Goal: Information Seeking & Learning: Learn about a topic

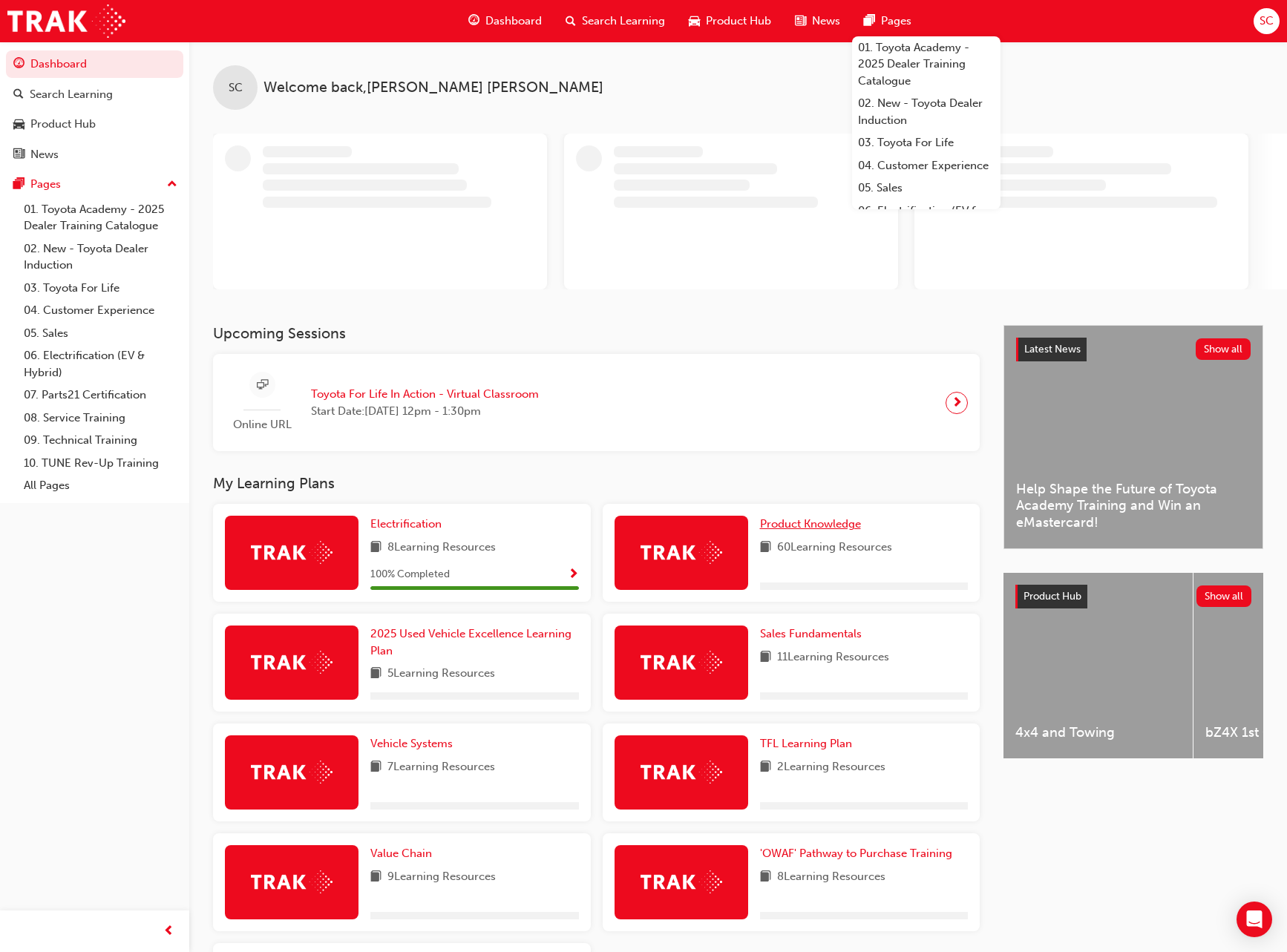
click at [818, 524] on span "Product Knowledge" at bounding box center [810, 524] width 101 height 13
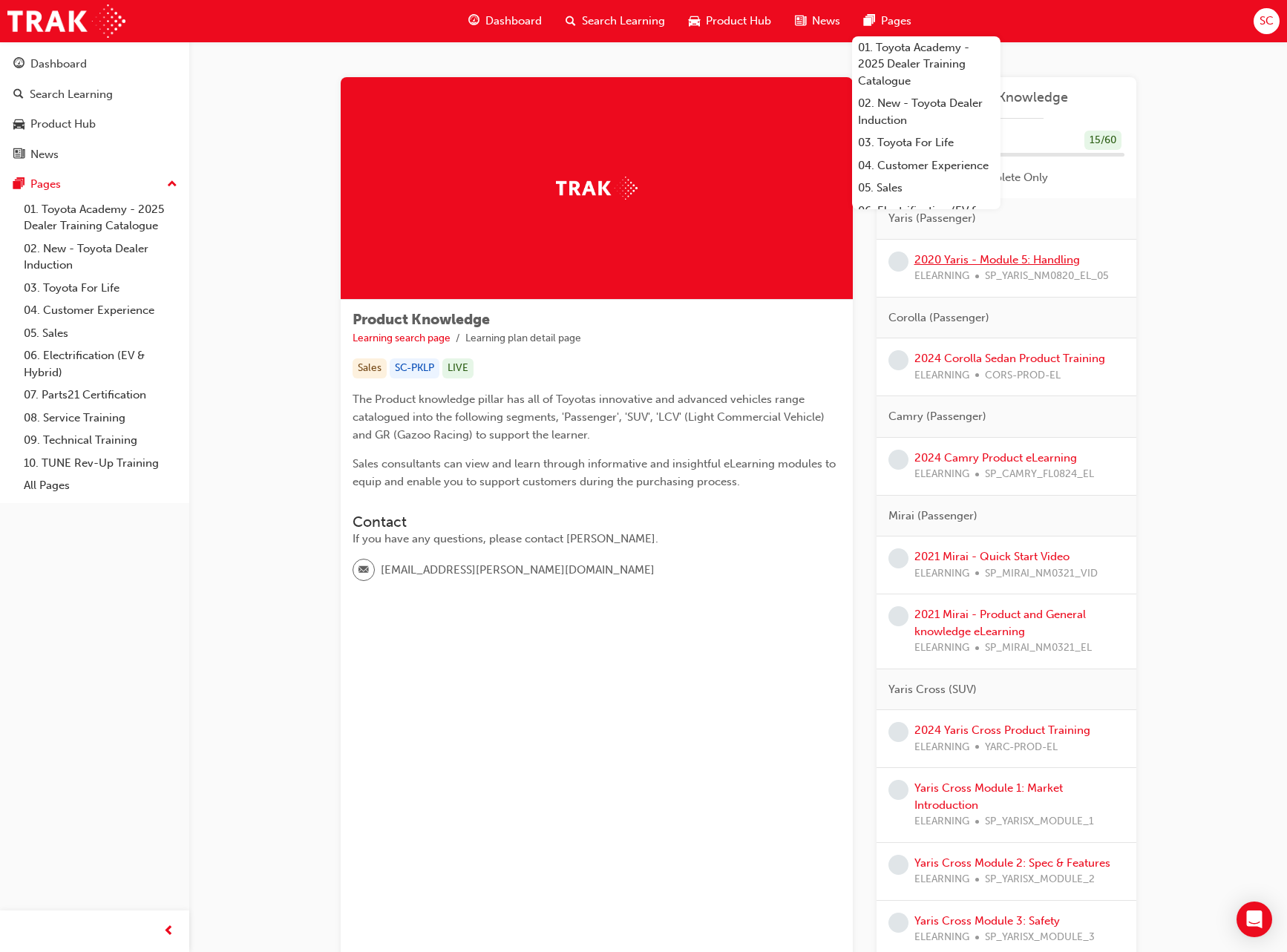
click at [967, 263] on link "2020 Yaris - Module 5: Handling" at bounding box center [997, 259] width 166 height 13
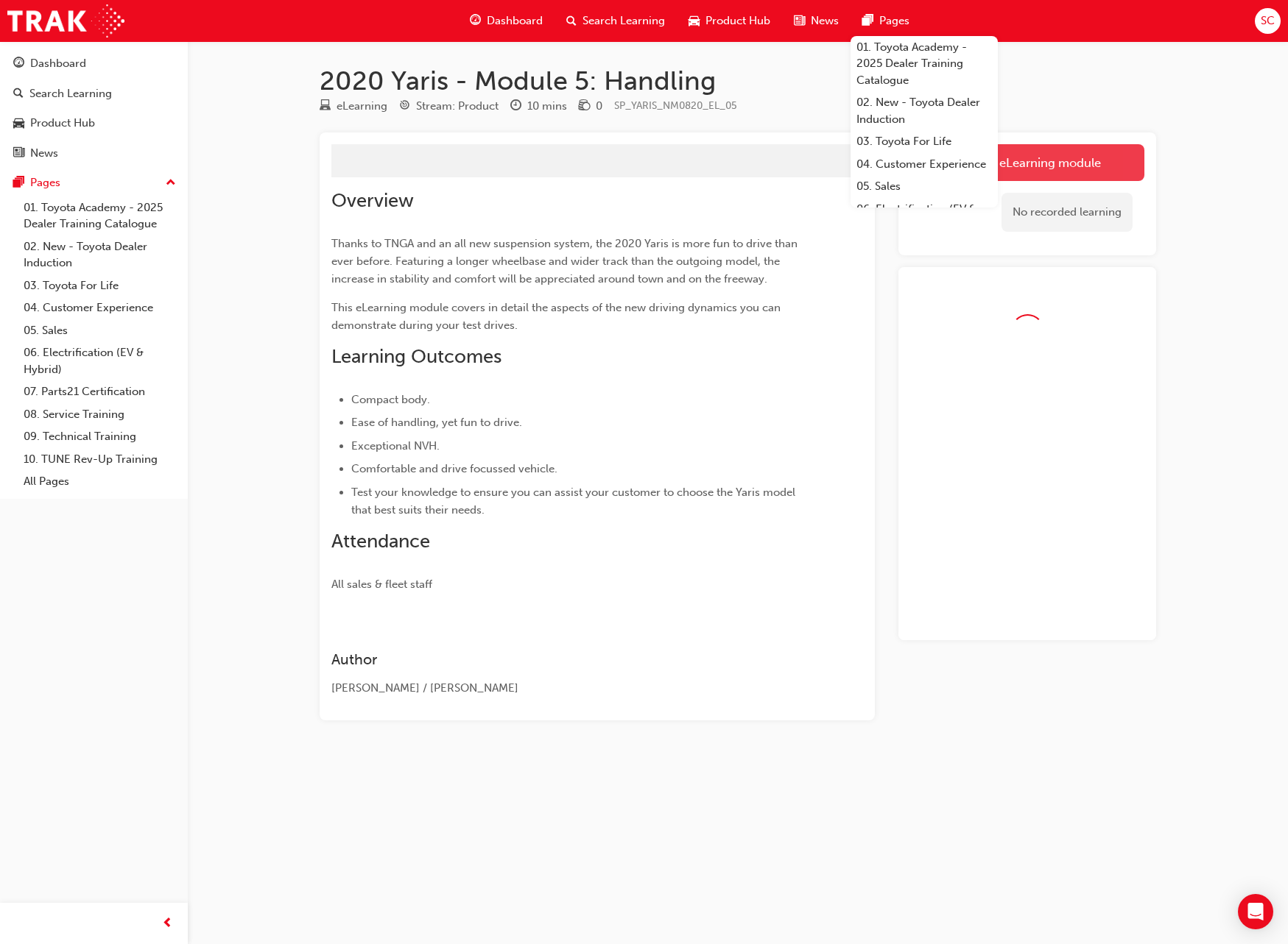
click at [1042, 159] on button "Launch eLearning module" at bounding box center [1027, 162] width 234 height 37
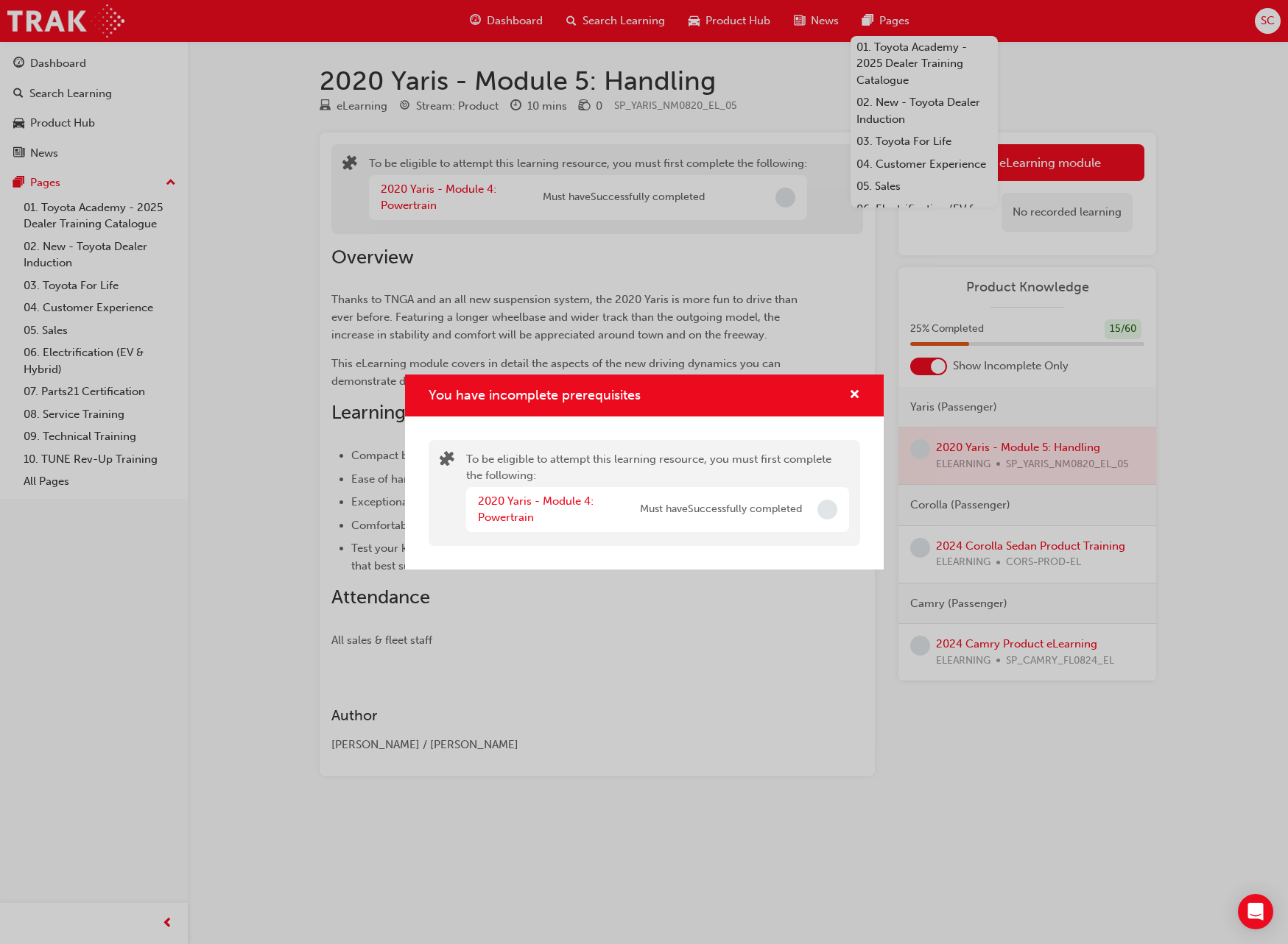
click at [545, 509] on div "2020 Yaris - Module 4: Powertrain" at bounding box center [559, 509] width 162 height 33
click at [545, 501] on link "2020 Yaris - Module 4: Powertrain" at bounding box center [536, 509] width 116 height 30
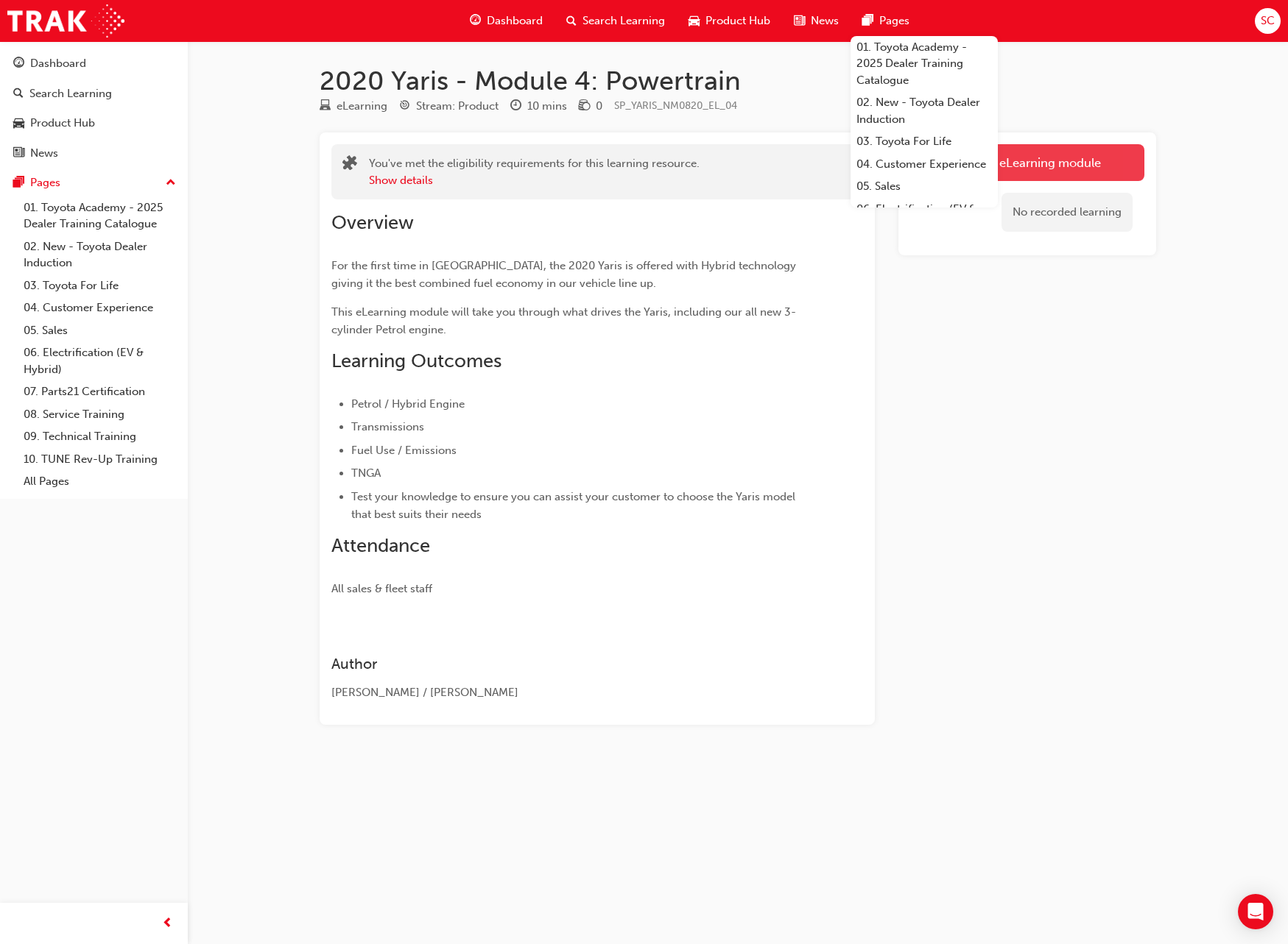
click at [1102, 147] on link "Launch eLearning module" at bounding box center [1027, 162] width 234 height 37
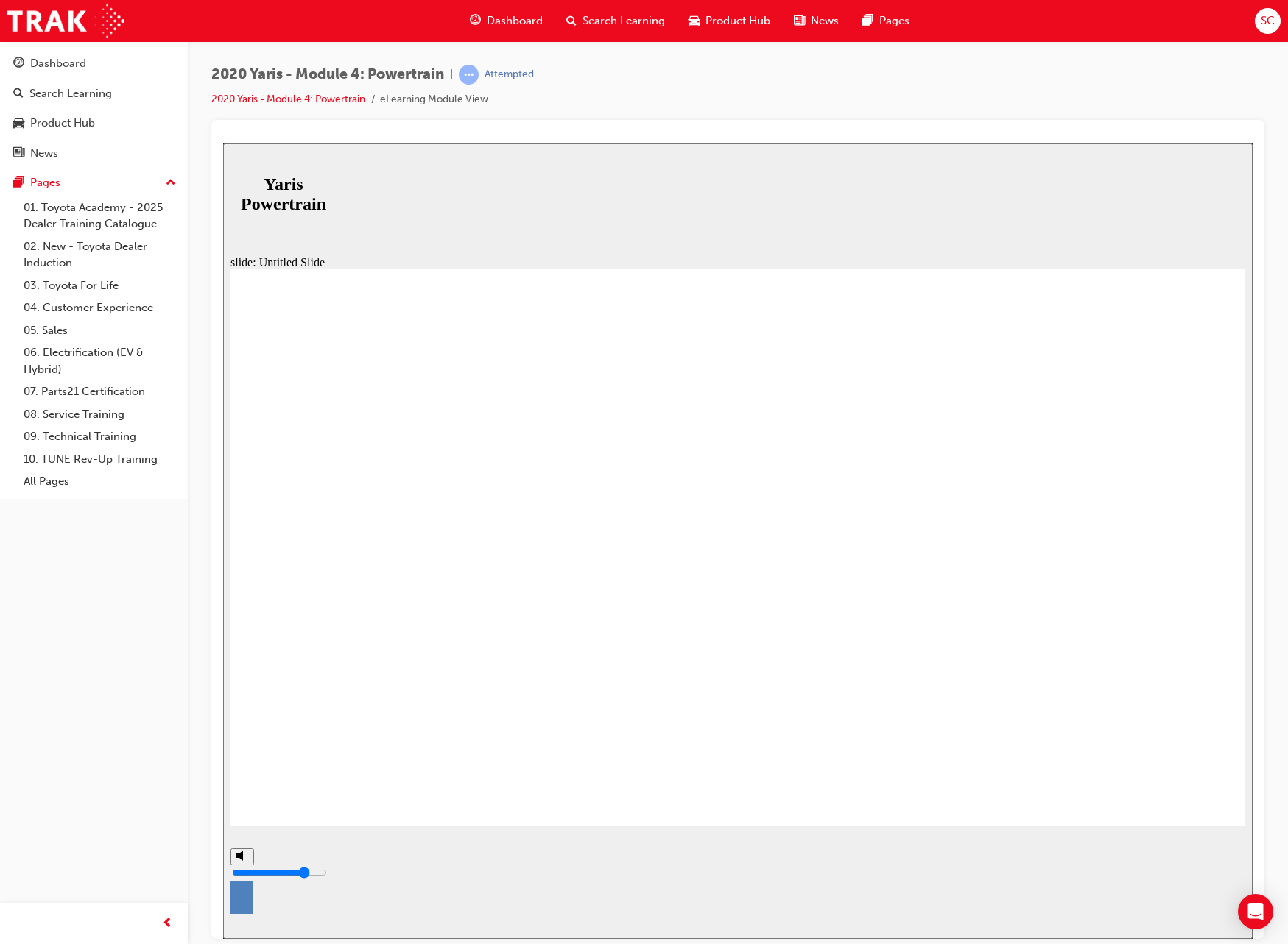
click at [237, 906] on div "misc controls" at bounding box center [241, 903] width 22 height 77
drag, startPoint x: 239, startPoint y: 880, endPoint x: 248, endPoint y: 838, distance: 43.0
type input "10"
click at [247, 866] on input "volume" at bounding box center [279, 872] width 95 height 11
click at [1212, 923] on button "NEXT" at bounding box center [1210, 914] width 58 height 22
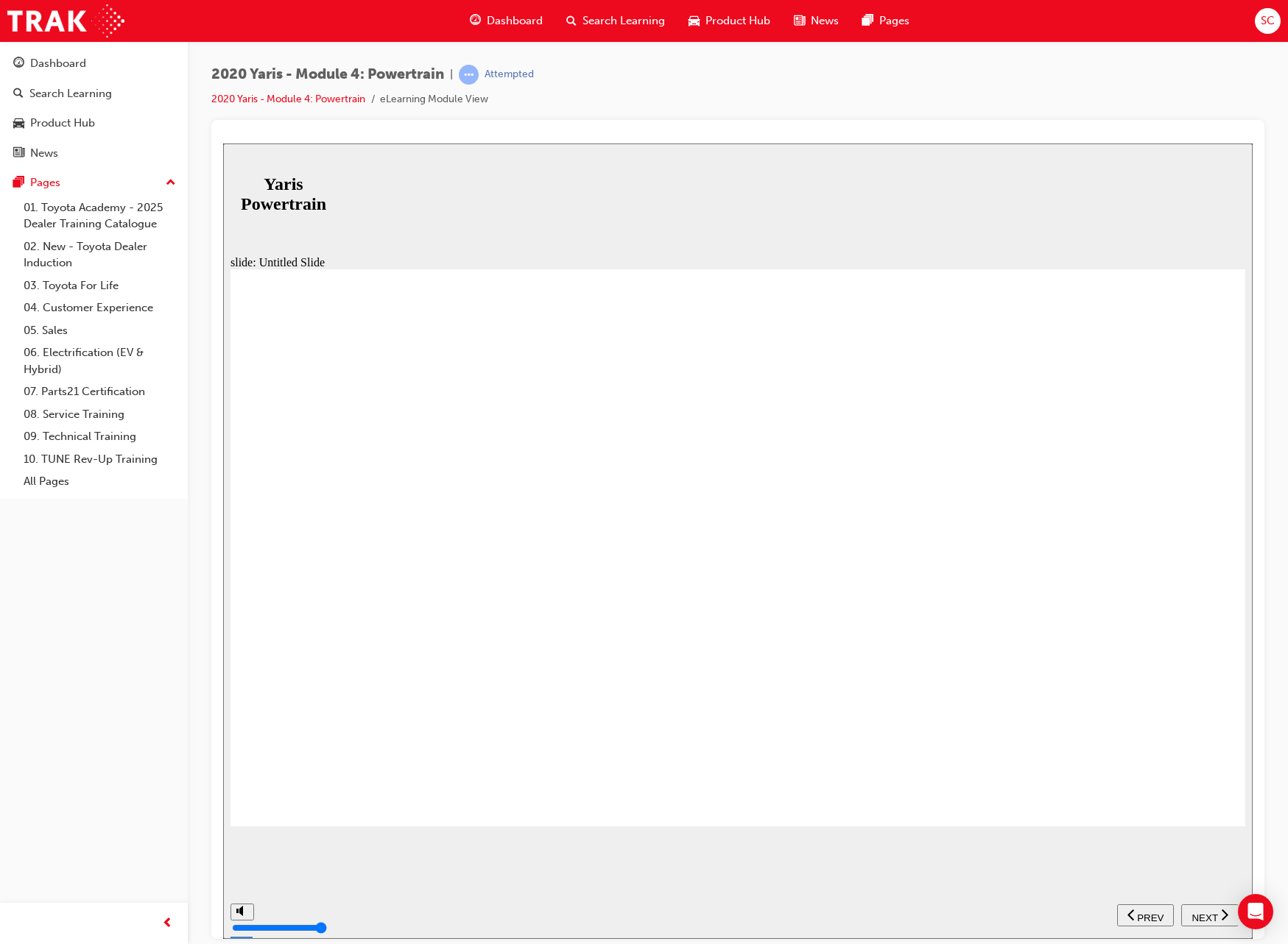
click at [1203, 916] on span "NEXT" at bounding box center [1204, 917] width 26 height 11
click at [1211, 911] on span "NEXT" at bounding box center [1211, 917] width 26 height 11
click at [1204, 916] on span "NEXT" at bounding box center [1204, 917] width 26 height 11
click at [1204, 911] on span "NEXT" at bounding box center [1204, 917] width 26 height 11
click at [1204, 914] on span "NEXT" at bounding box center [1204, 917] width 26 height 11
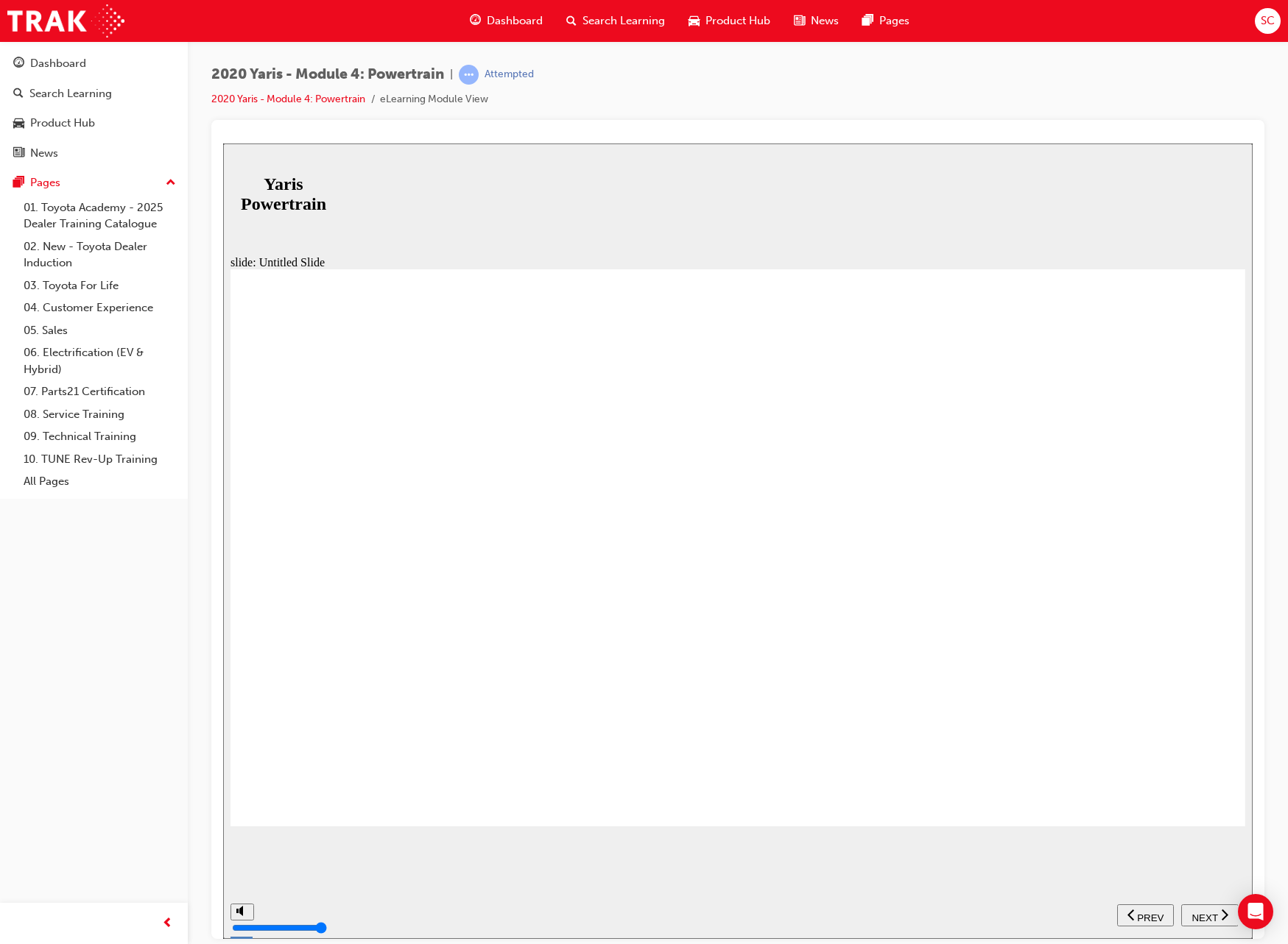
click at [1204, 911] on span "NEXT" at bounding box center [1204, 917] width 26 height 11
click at [1204, 911] on span "NEXT" at bounding box center [1211, 917] width 26 height 11
click at [1202, 906] on button "NEXT" at bounding box center [1210, 914] width 58 height 22
click at [1211, 923] on button "NEXT" at bounding box center [1210, 914] width 58 height 22
click at [1220, 911] on span "NEXT" at bounding box center [1211, 917] width 26 height 11
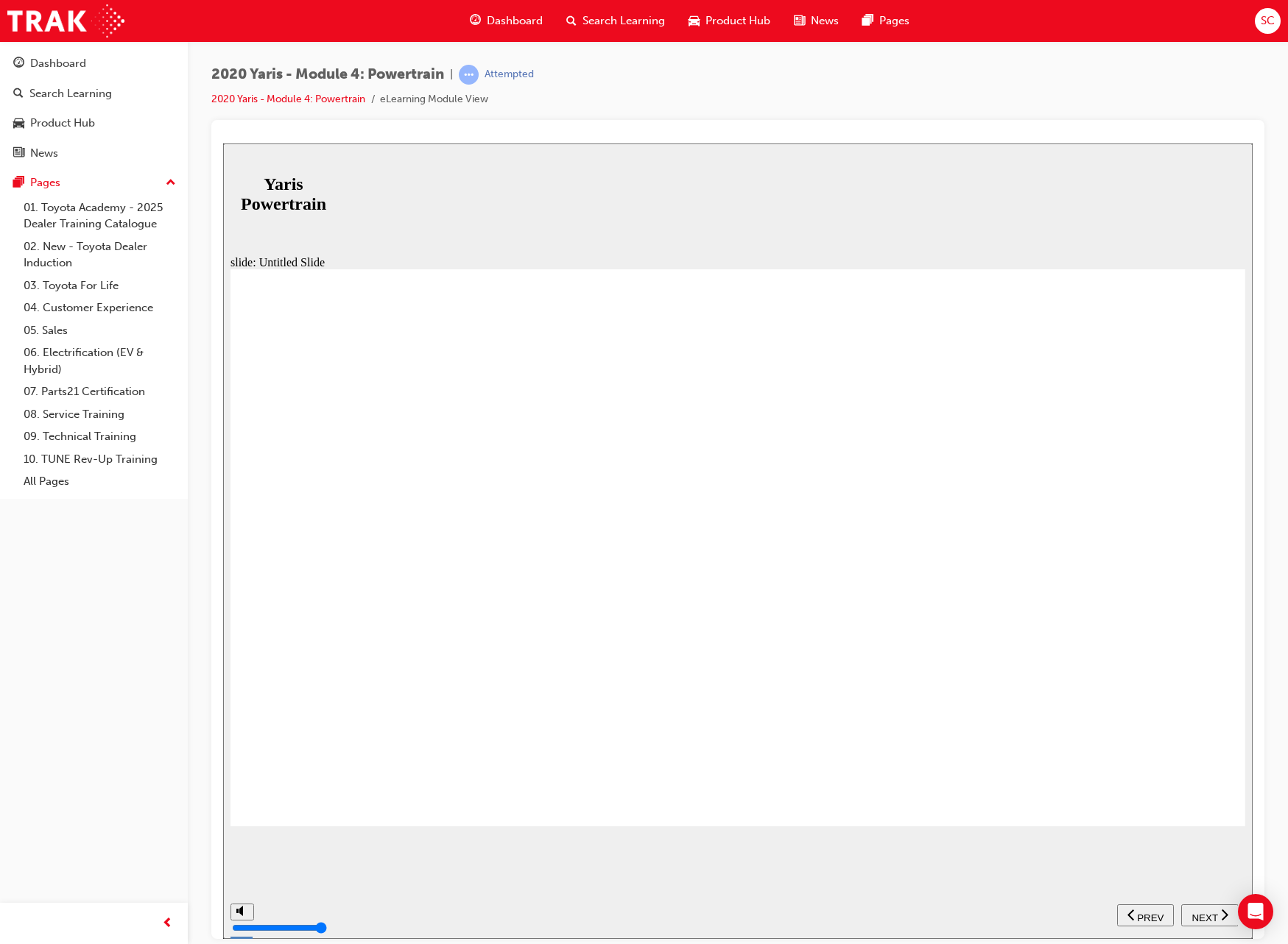
click at [1220, 911] on div "NEXT" at bounding box center [1210, 915] width 46 height 15
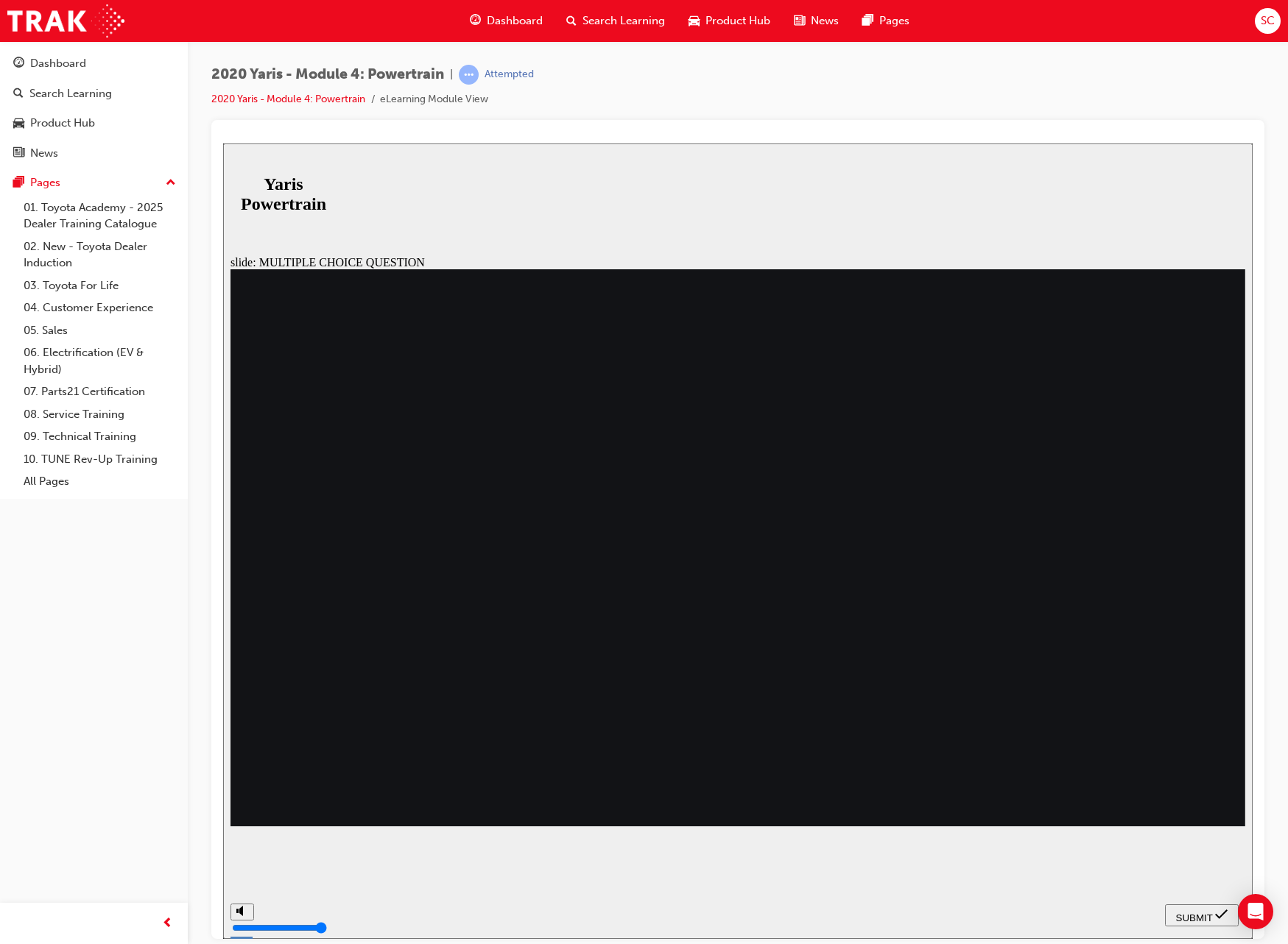
radio input "true"
click at [1203, 919] on span "SUBMIT" at bounding box center [1194, 917] width 37 height 11
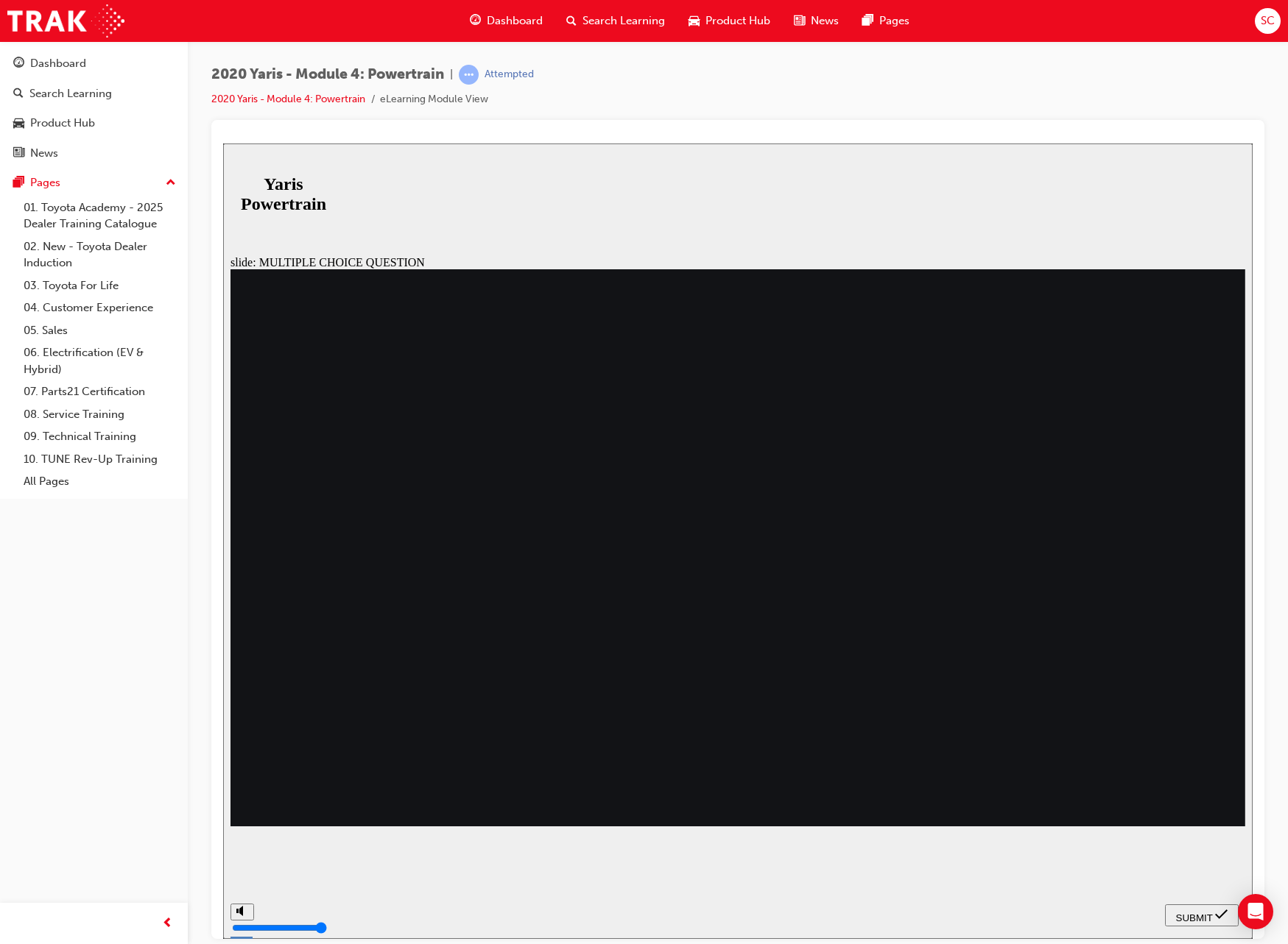
radio input "true"
click at [1196, 913] on span "SUBMIT" at bounding box center [1194, 917] width 37 height 11
radio input "true"
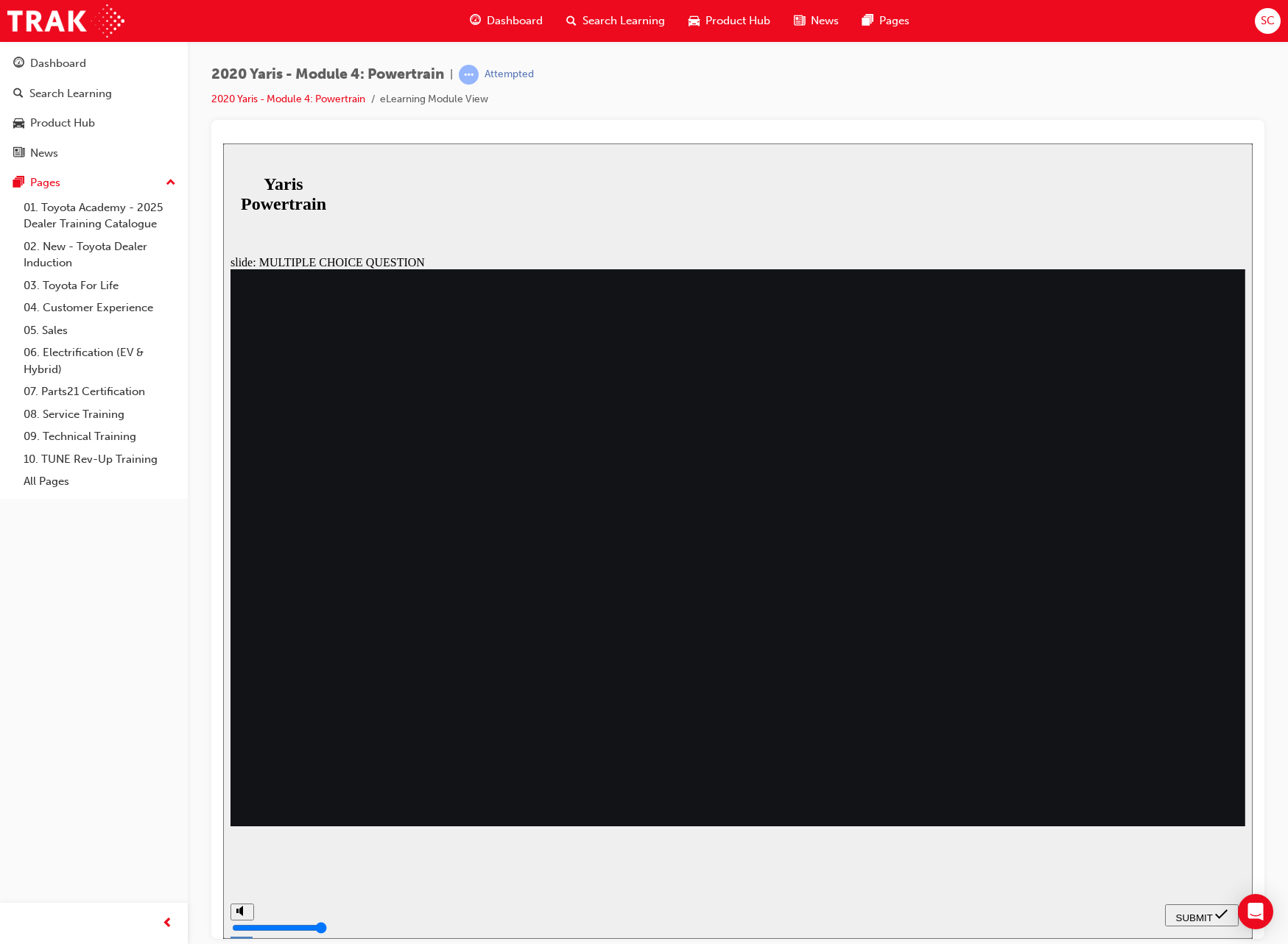
click at [1202, 911] on span "SUBMIT" at bounding box center [1194, 917] width 37 height 11
radio input "true"
click at [1194, 911] on span "SUBMIT" at bounding box center [1194, 917] width 37 height 11
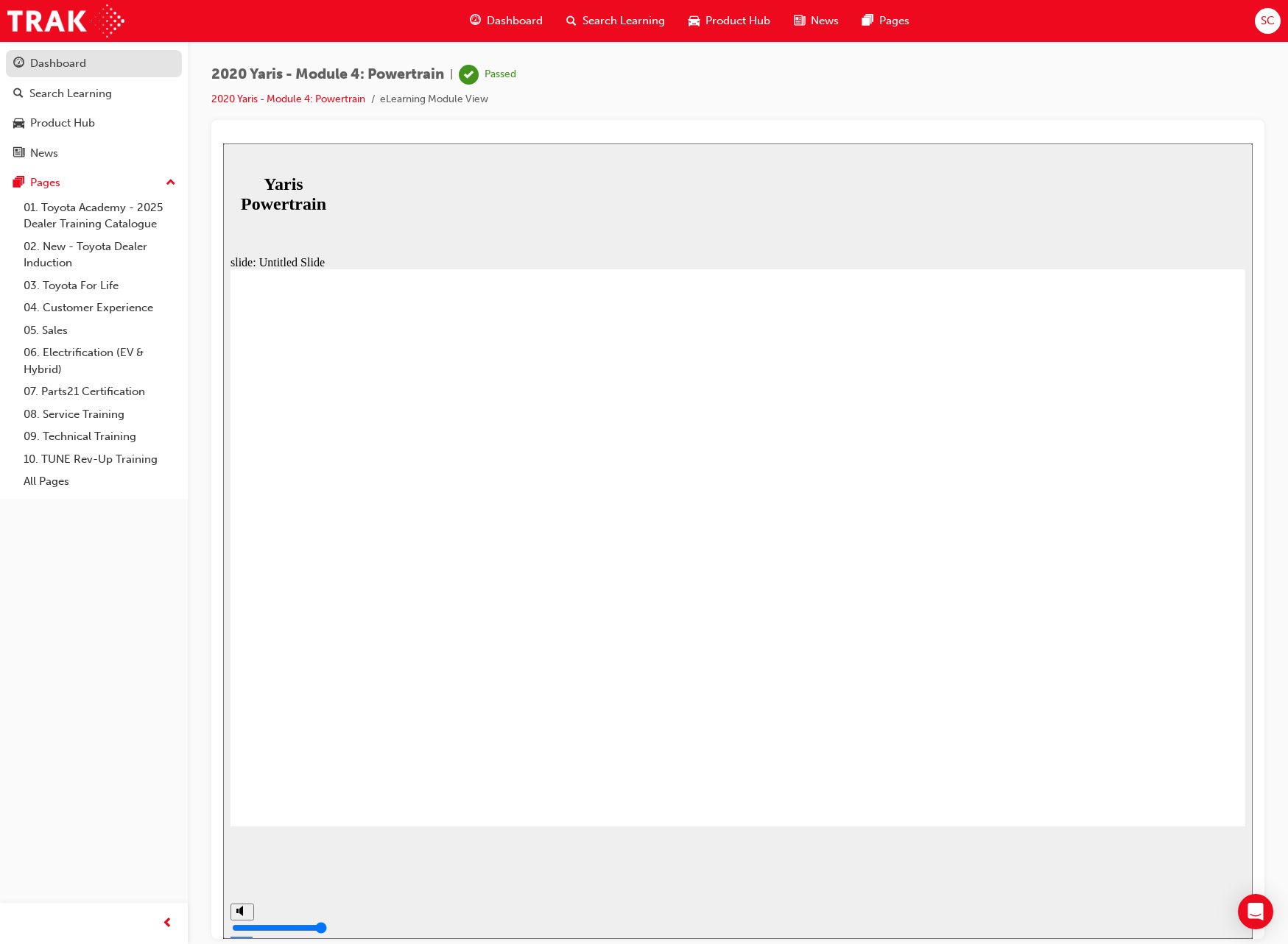
click at [53, 67] on div "Dashboard" at bounding box center [58, 63] width 56 height 17
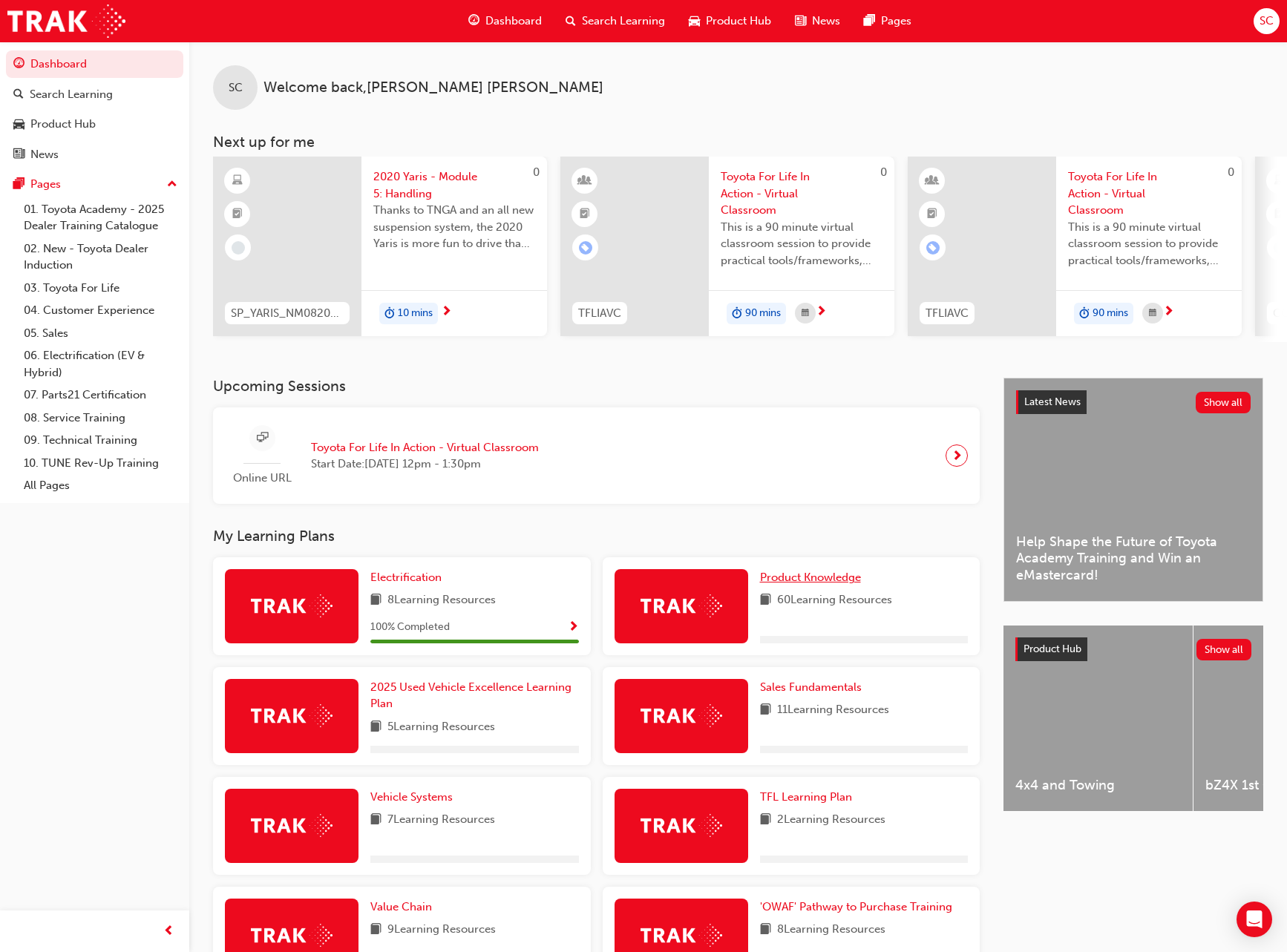
click at [823, 583] on span "Product Knowledge" at bounding box center [810, 577] width 101 height 13
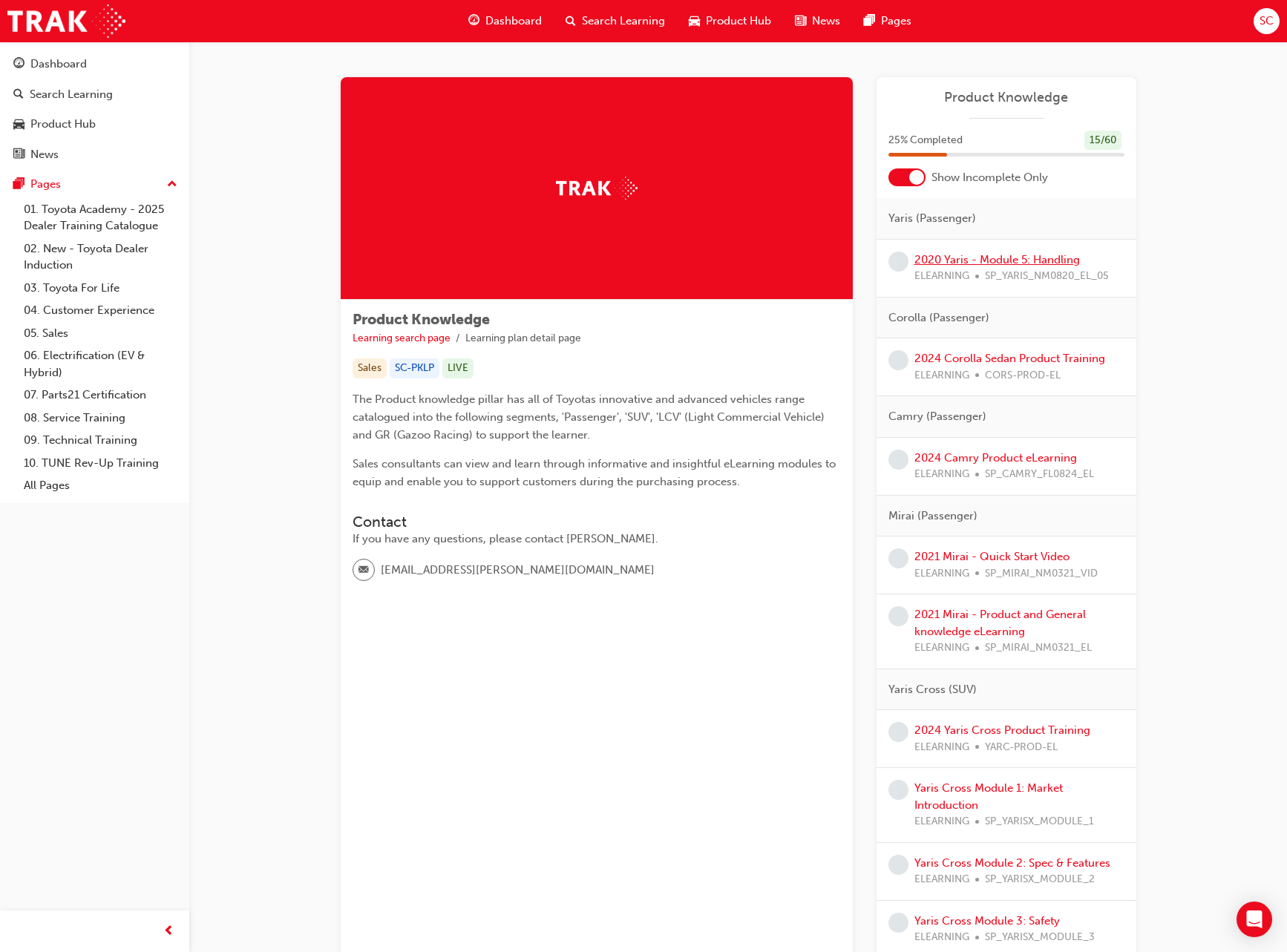
click at [975, 259] on link "2020 Yaris - Module 5: Handling" at bounding box center [997, 259] width 166 height 13
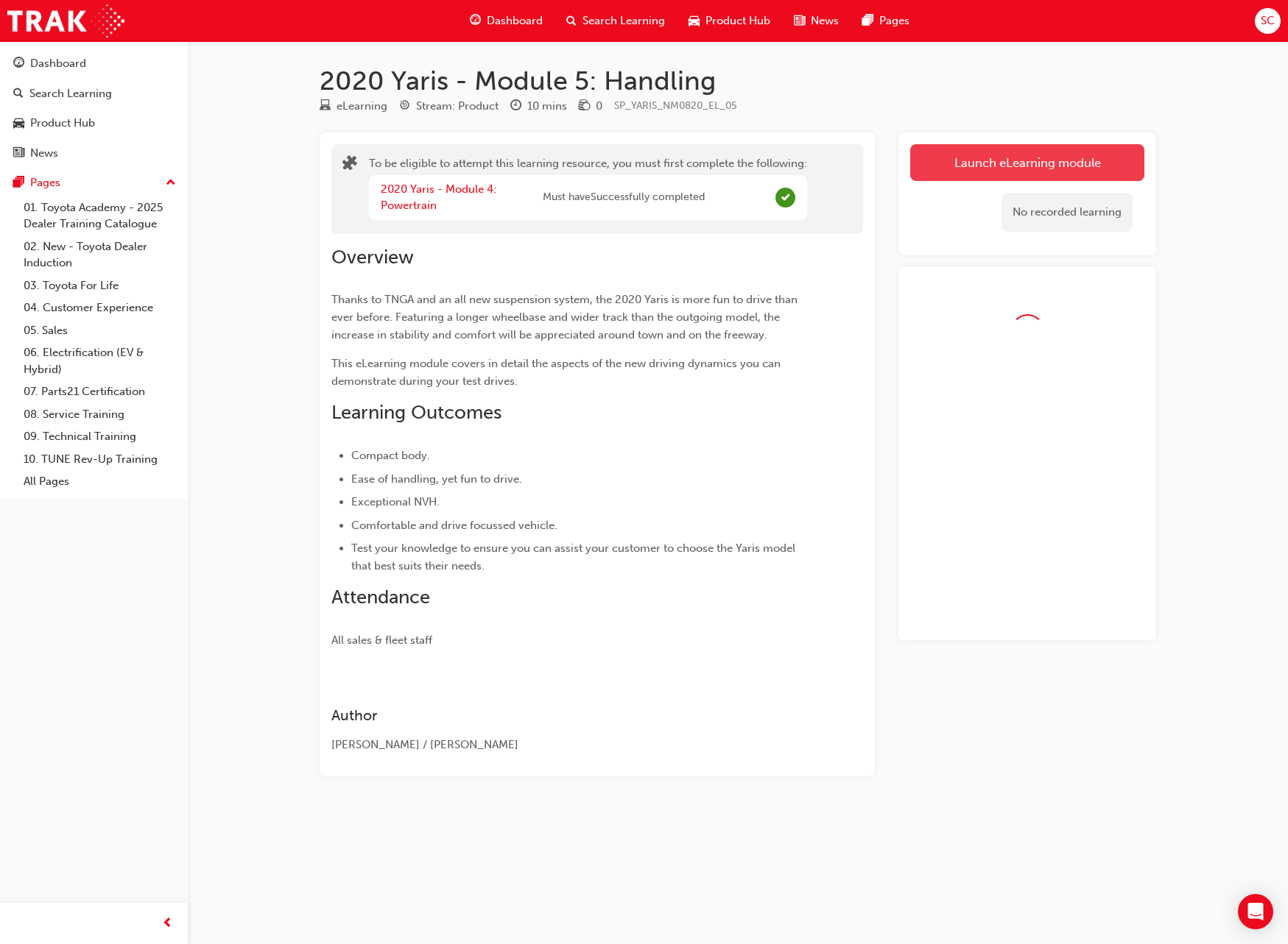
click at [1012, 172] on button "Launch eLearning module" at bounding box center [1027, 162] width 234 height 37
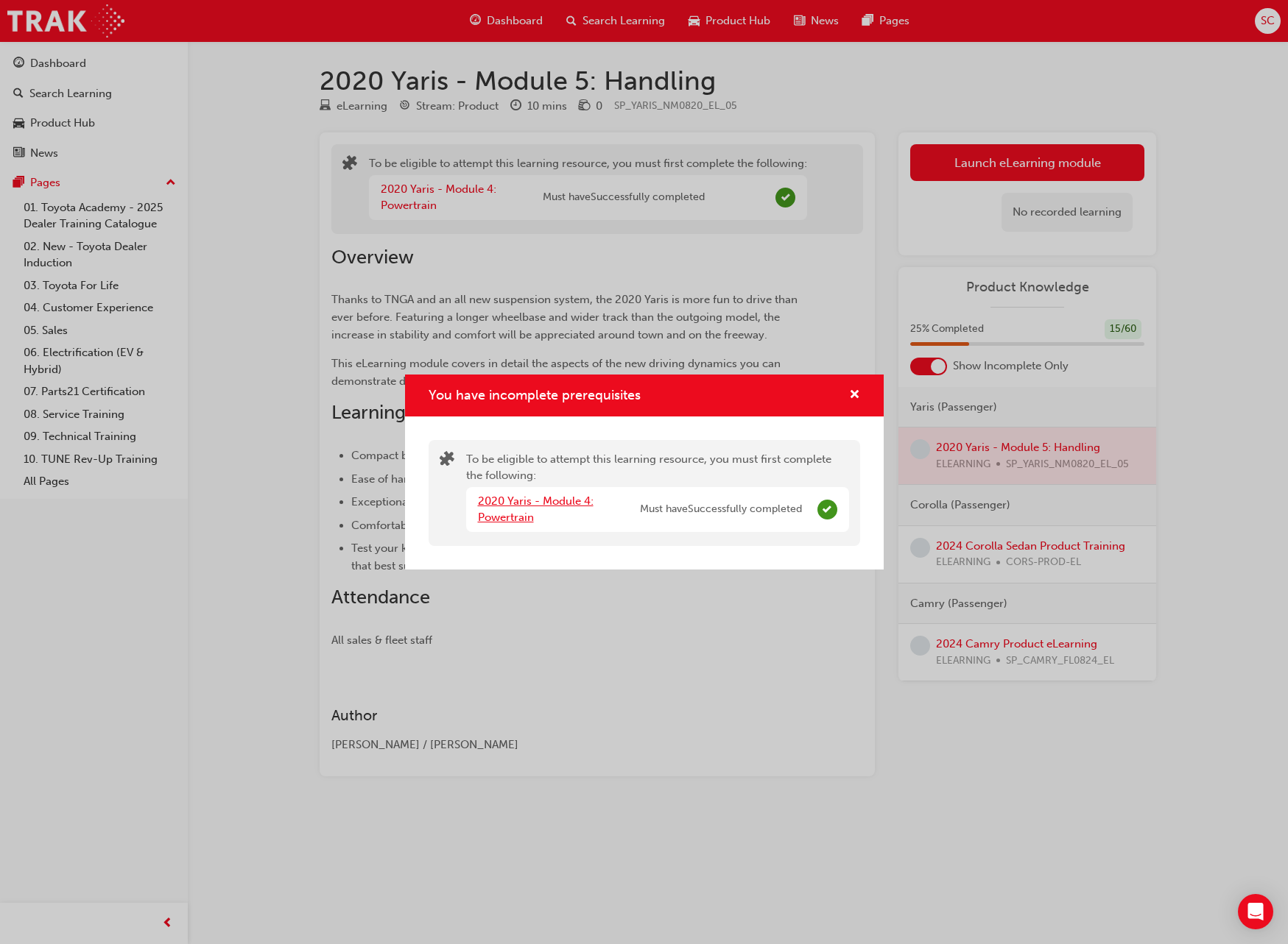
click at [543, 505] on link "2020 Yaris - Module 4: Powertrain" at bounding box center [536, 509] width 116 height 30
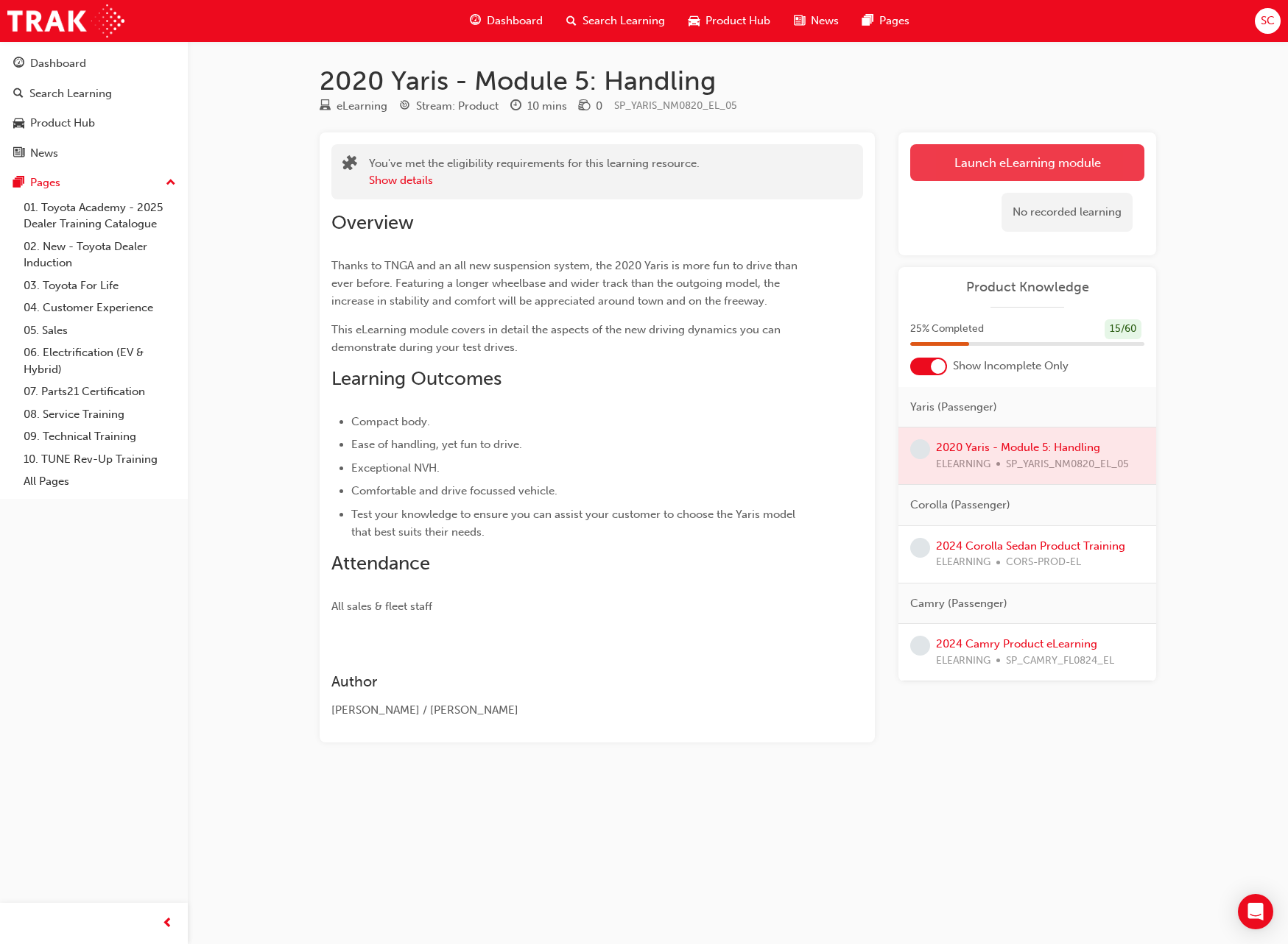
click at [1048, 150] on link "Launch eLearning module" at bounding box center [1027, 162] width 234 height 37
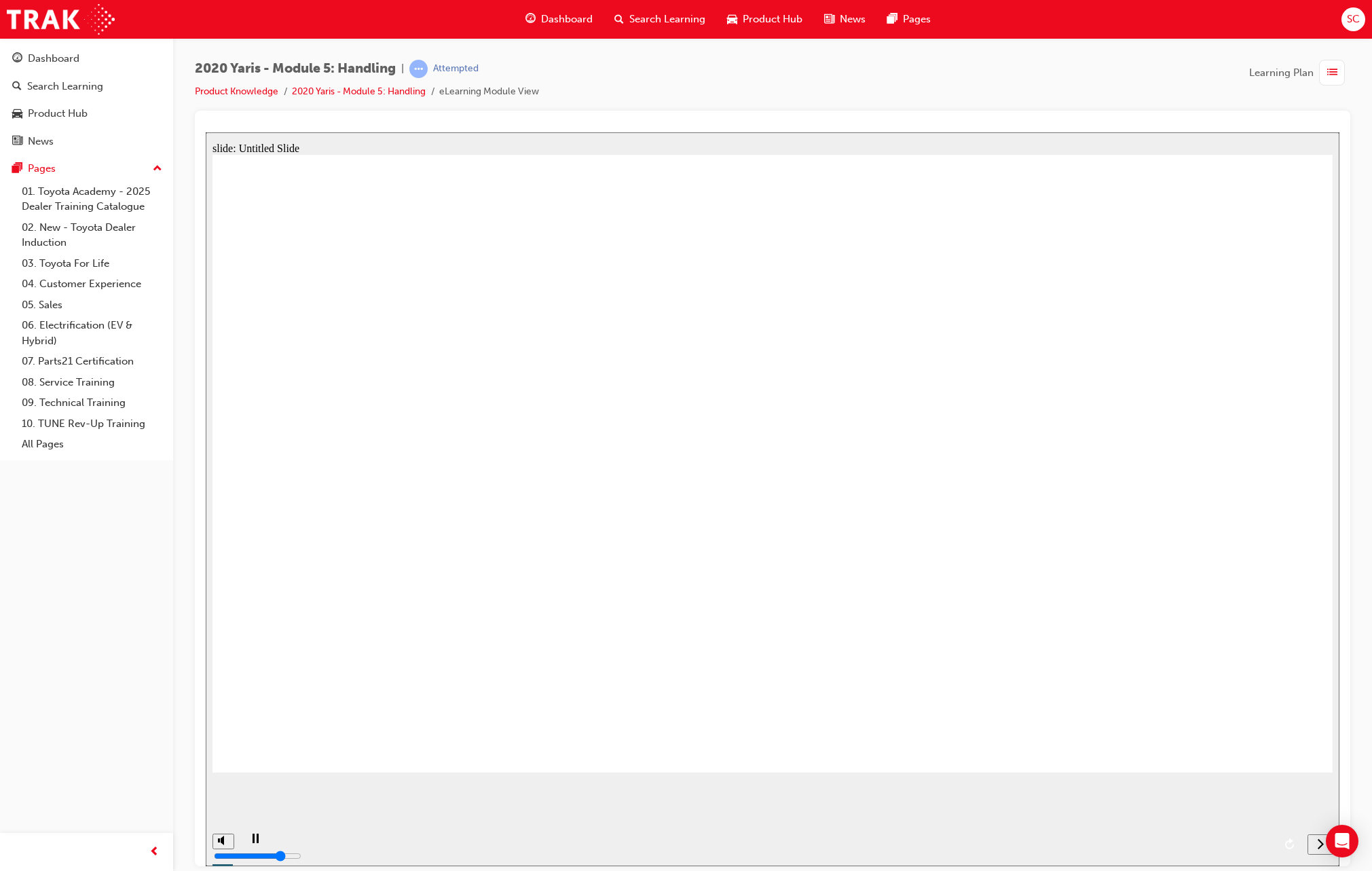
click at [1187, 845] on icon "next" at bounding box center [1319, 843] width 7 height 12
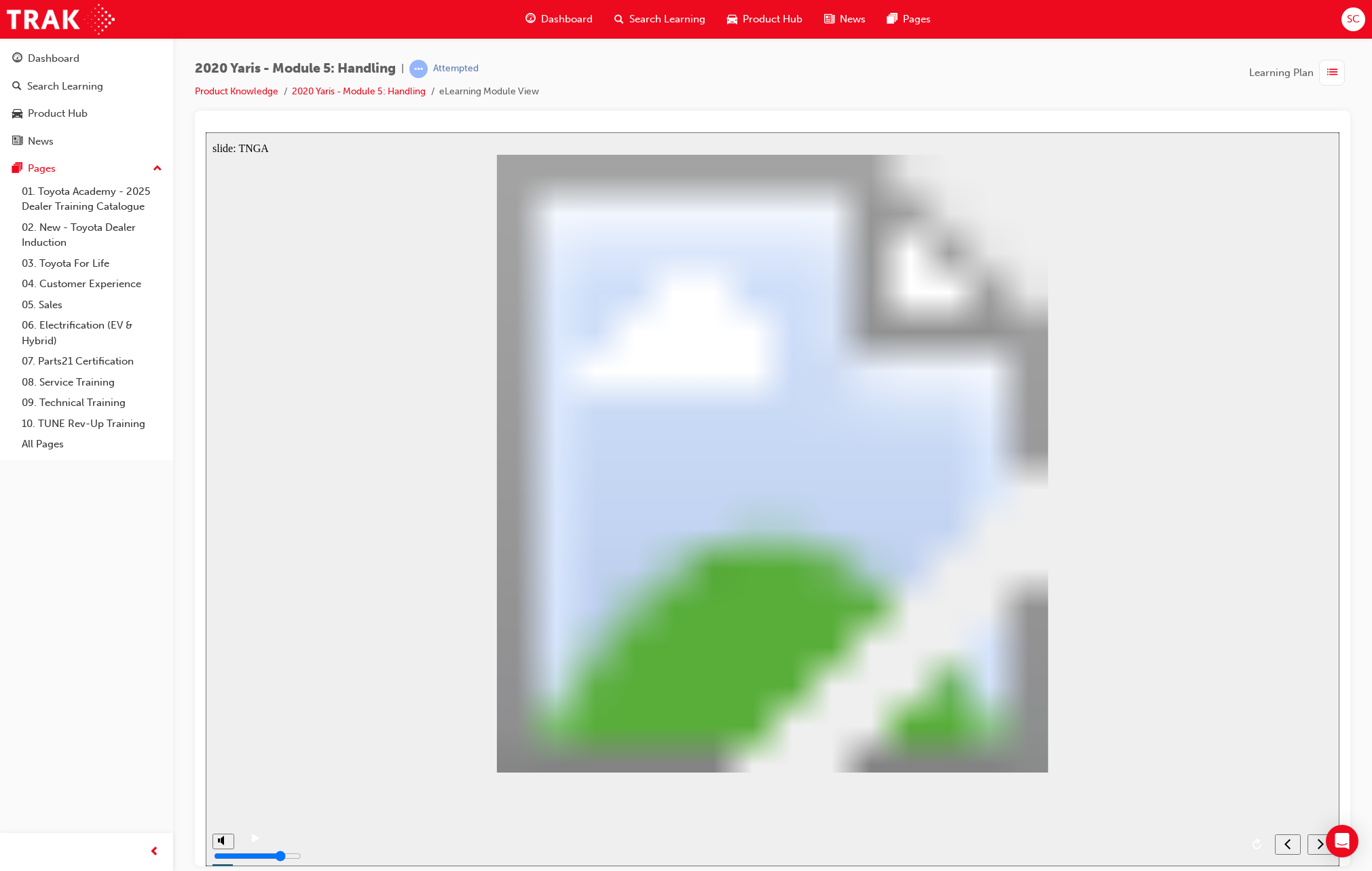
click at [1187, 844] on icon "next" at bounding box center [1319, 843] width 7 height 12
click at [1187, 841] on icon "next" at bounding box center [1319, 843] width 7 height 12
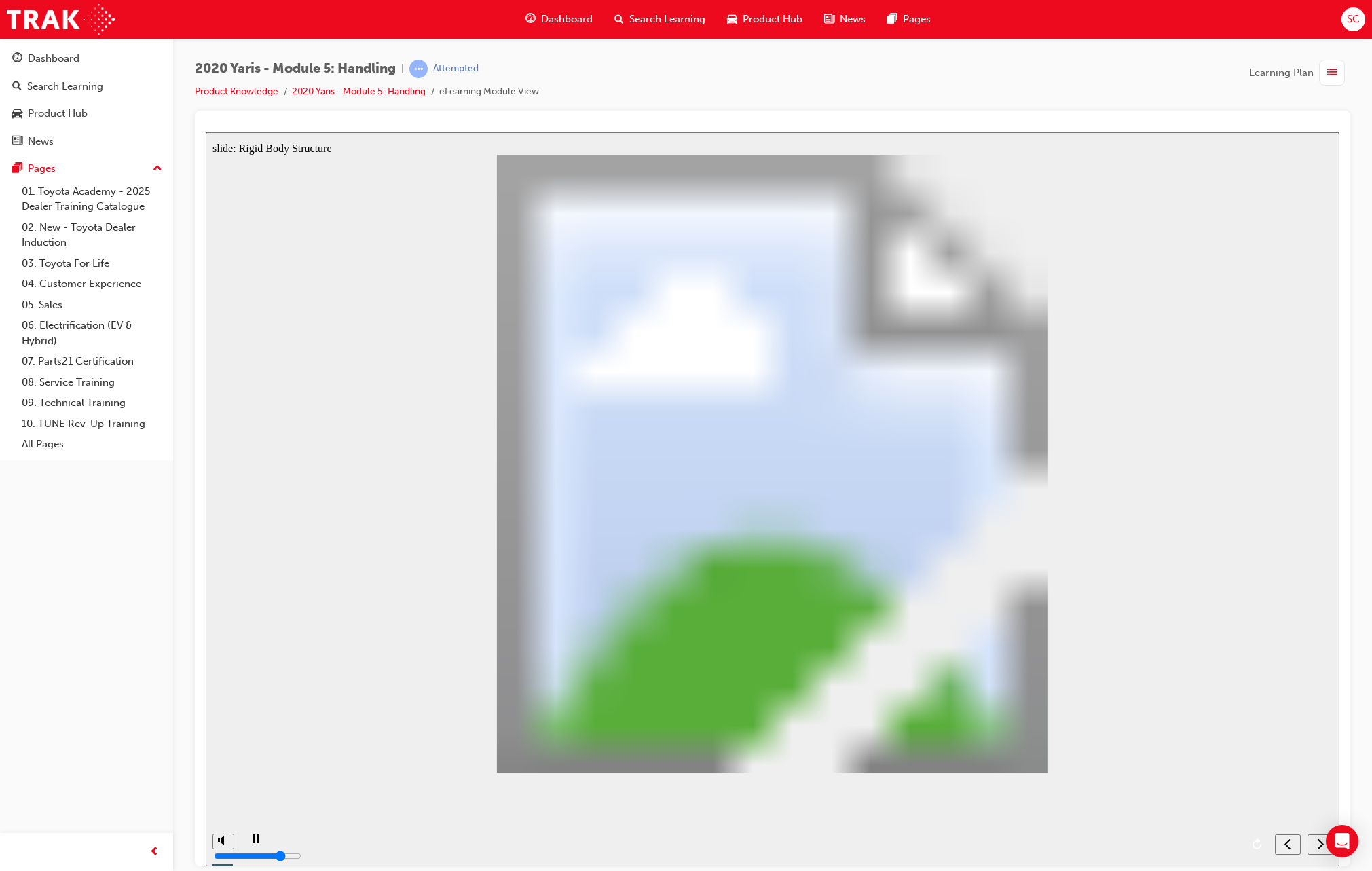
click at [1187, 841] on icon "next" at bounding box center [1319, 843] width 7 height 12
click at [1187, 841] on icon "next" at bounding box center [1320, 843] width 6 height 11
click at [1187, 845] on div "next" at bounding box center [1320, 844] width 15 height 14
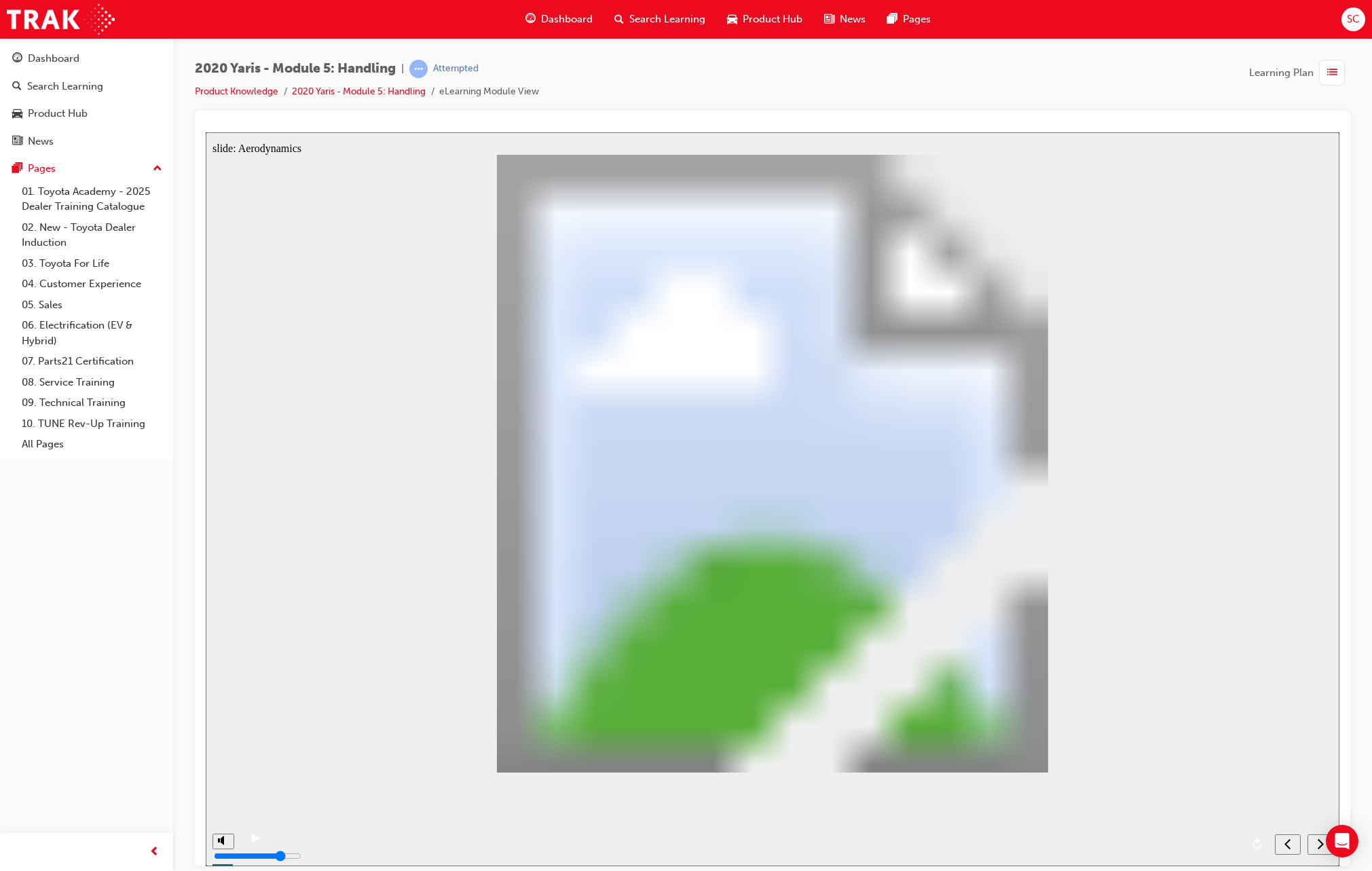
type input "12"
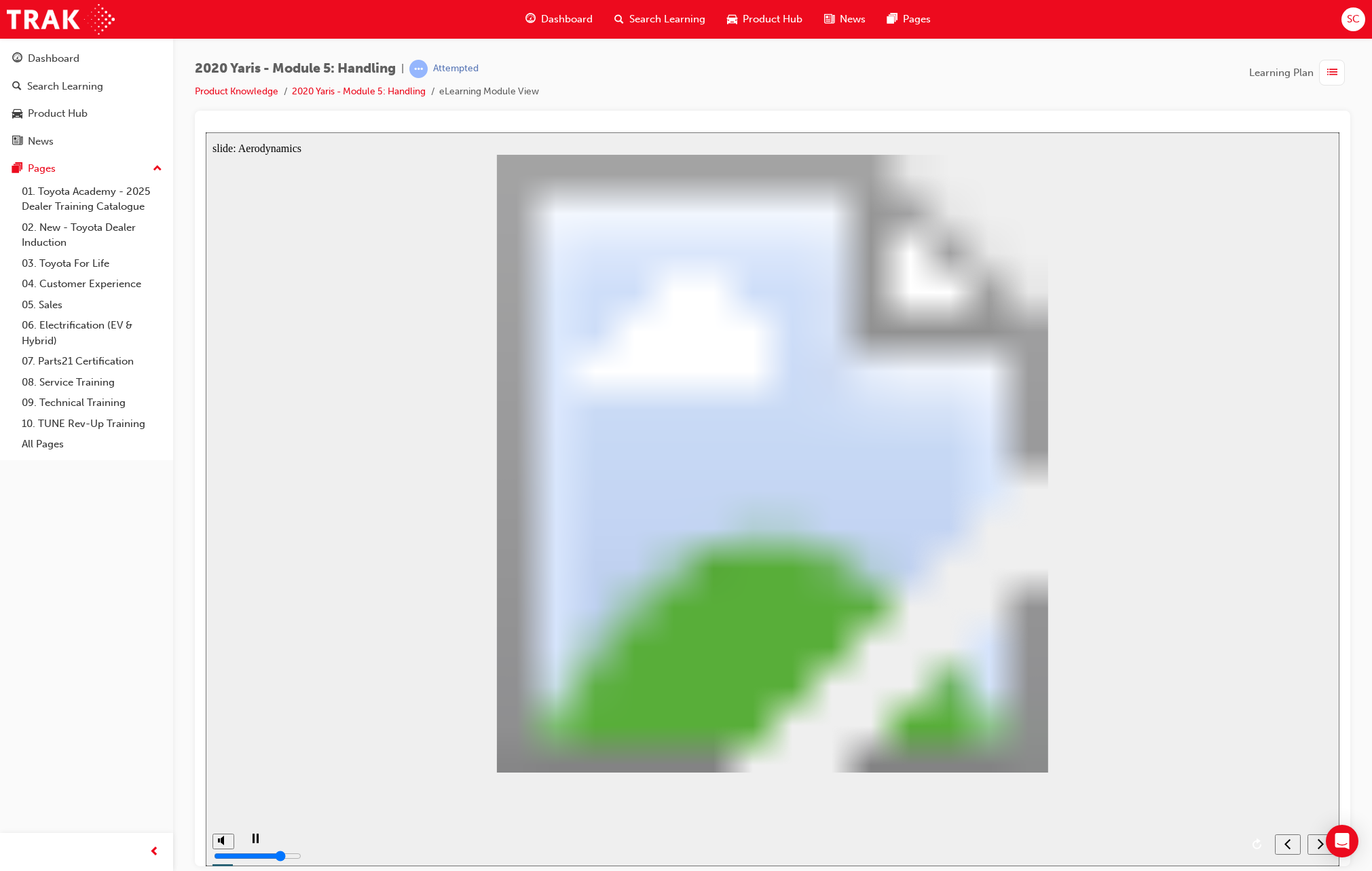
radio input "true"
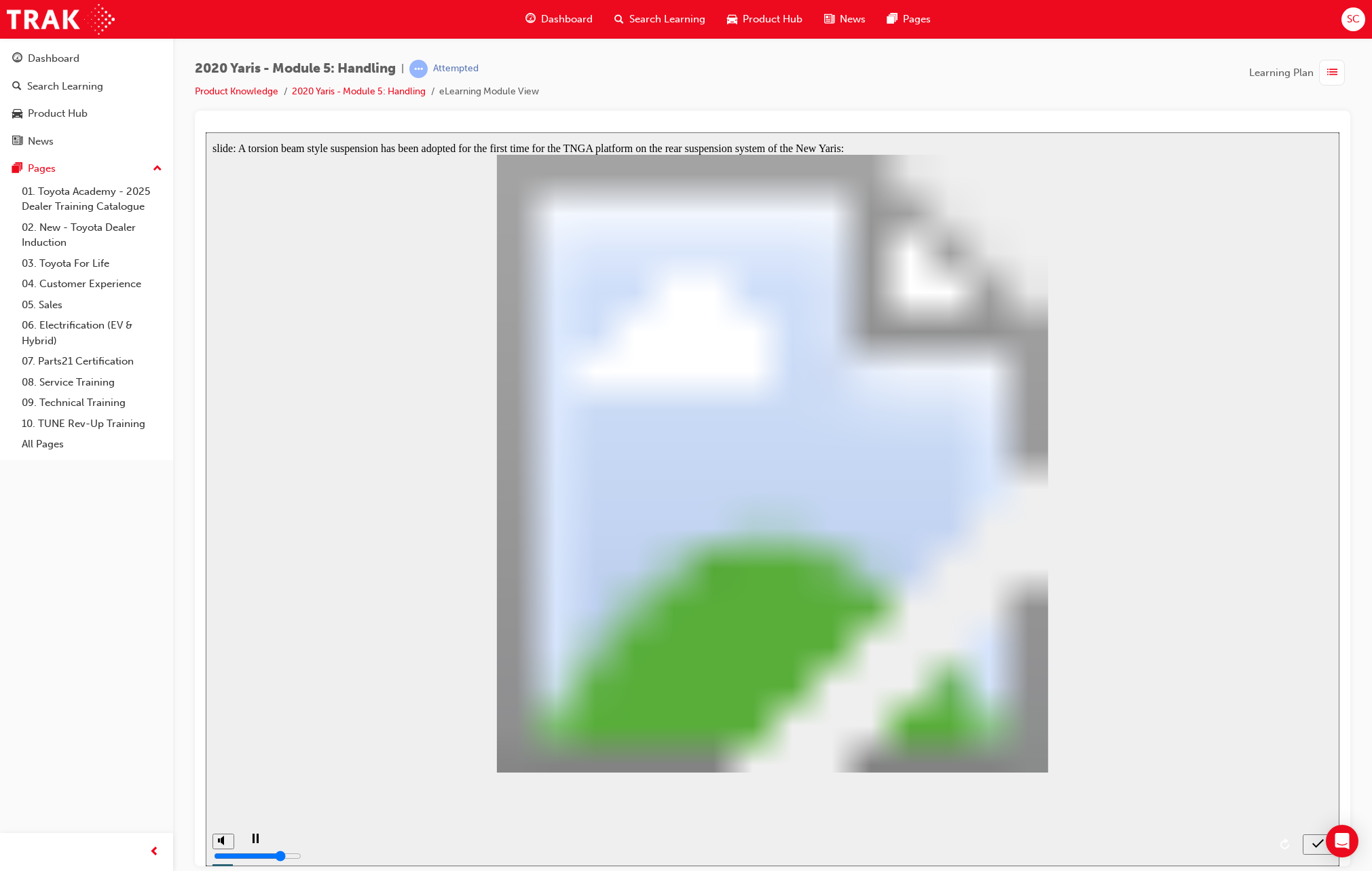
radio input "true"
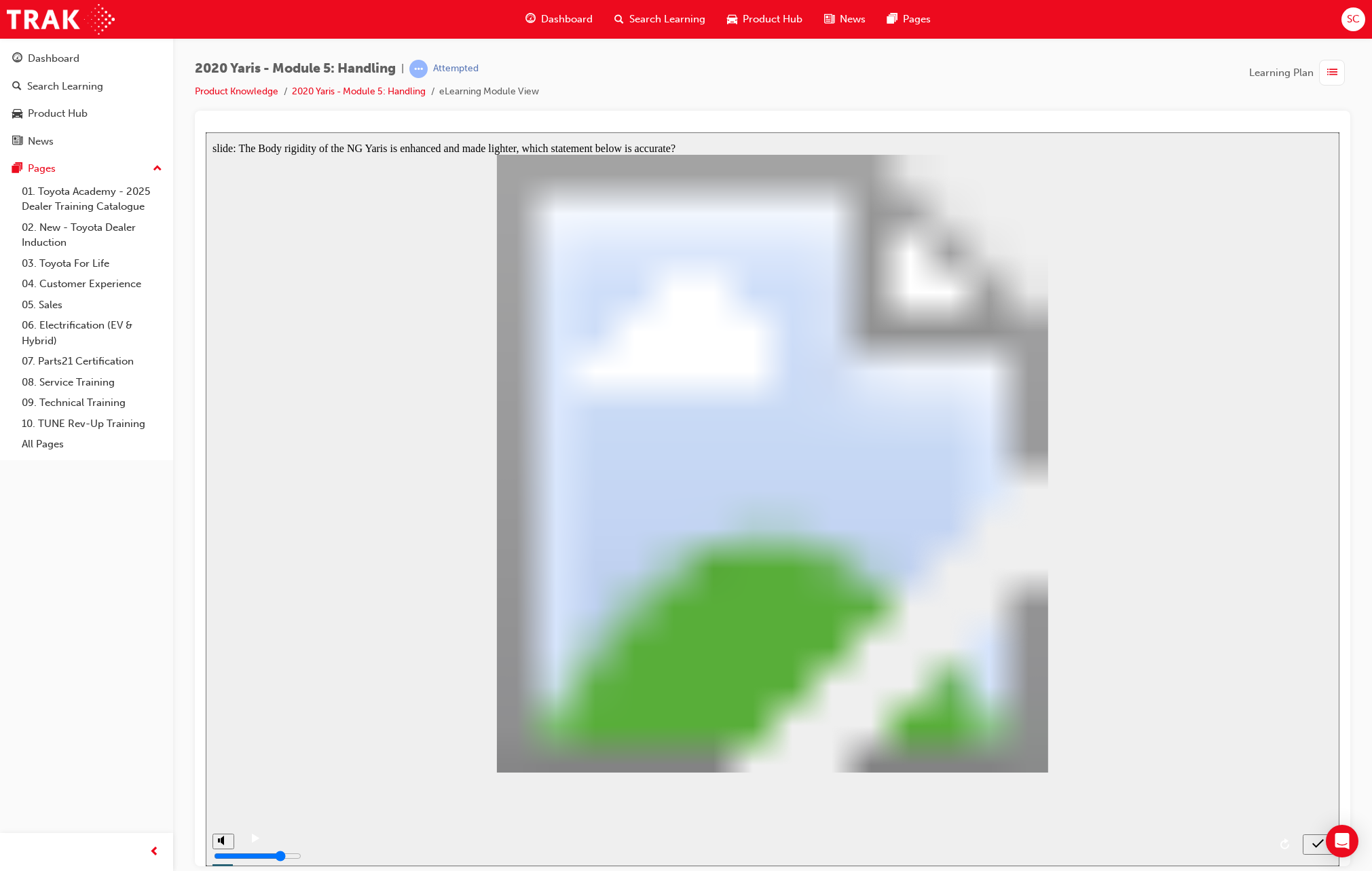
radio input "false"
radio input "true"
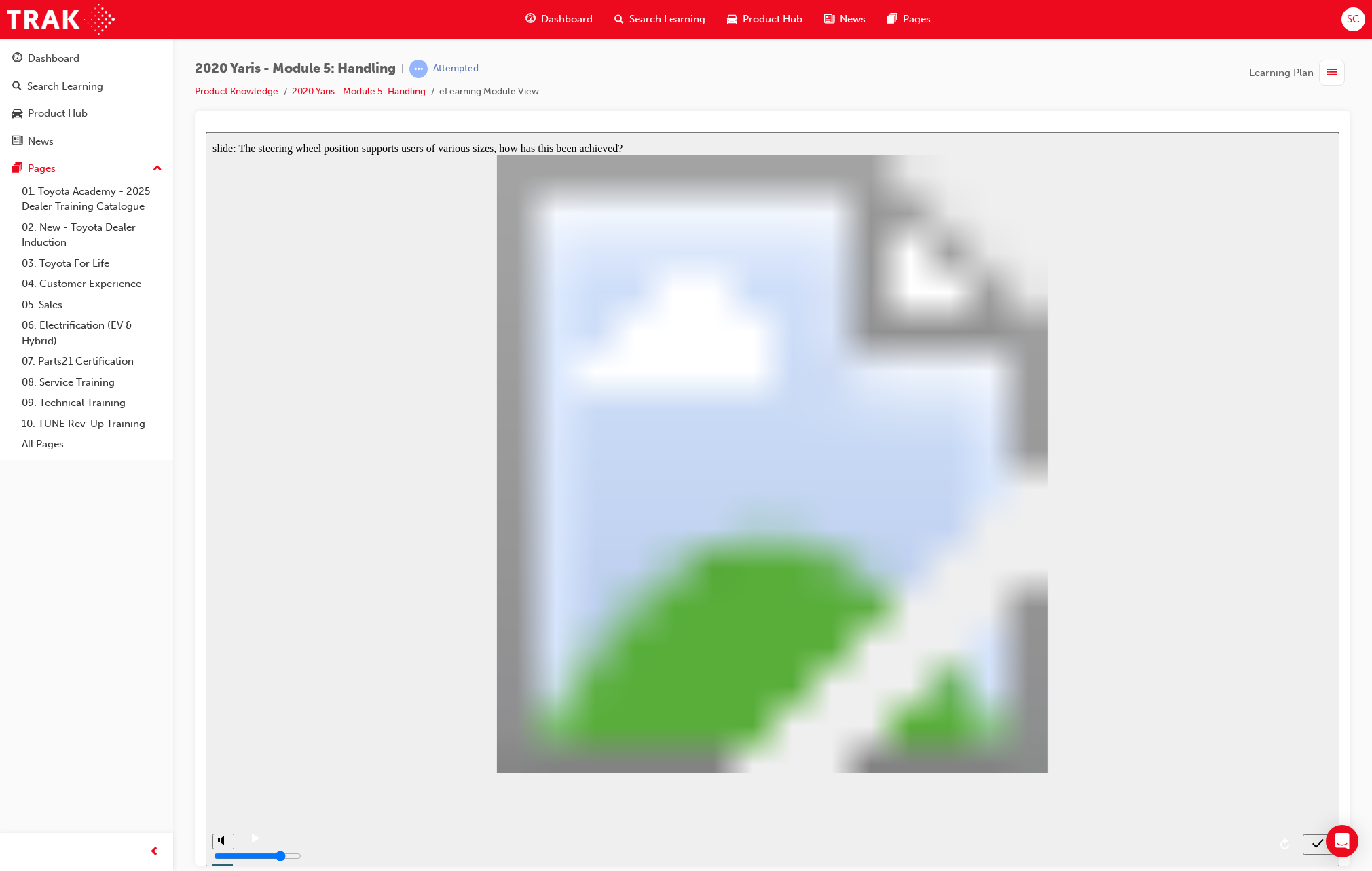
radio input "true"
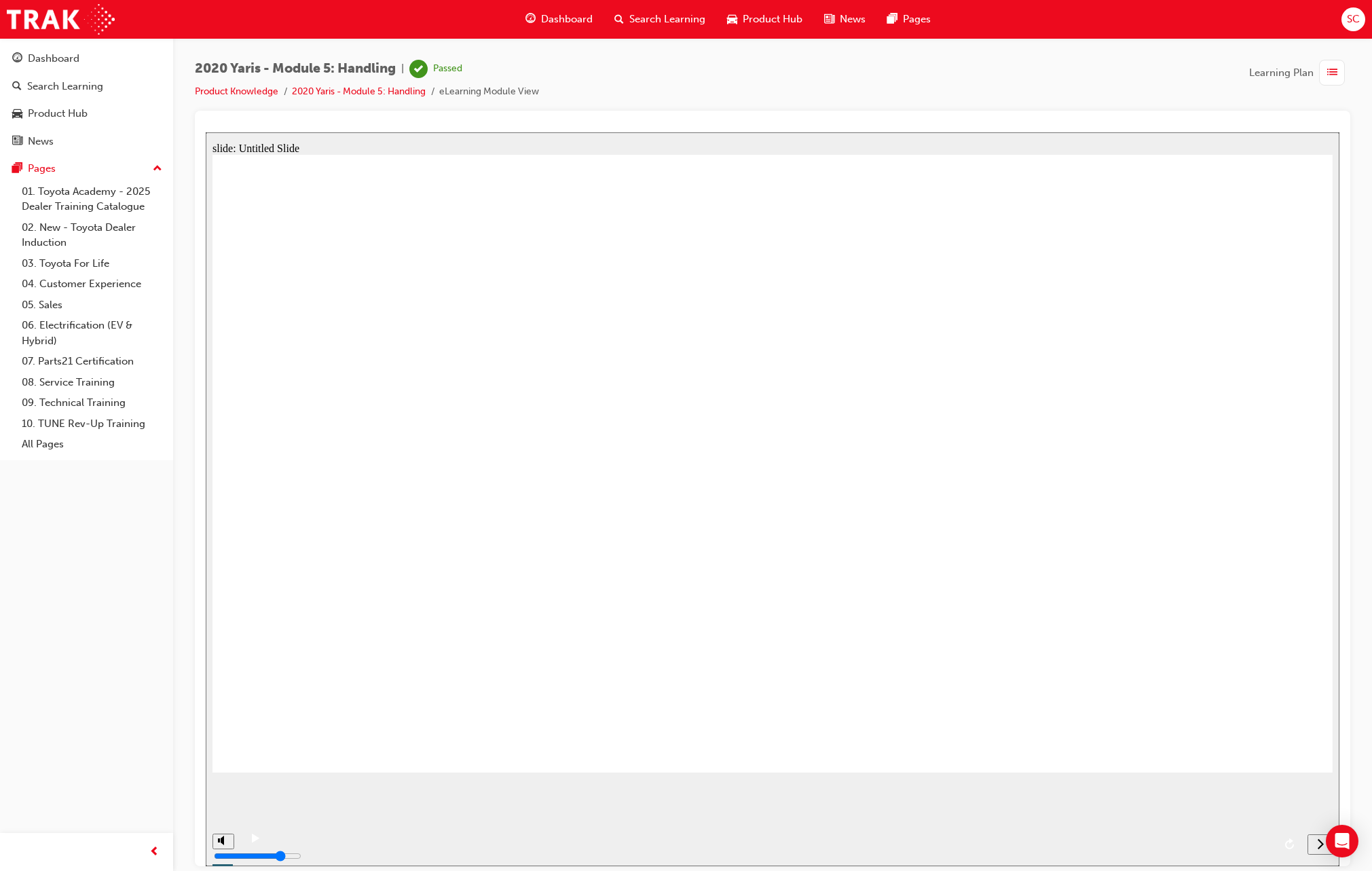
click at [1187, 848] on icon "next" at bounding box center [1319, 843] width 7 height 12
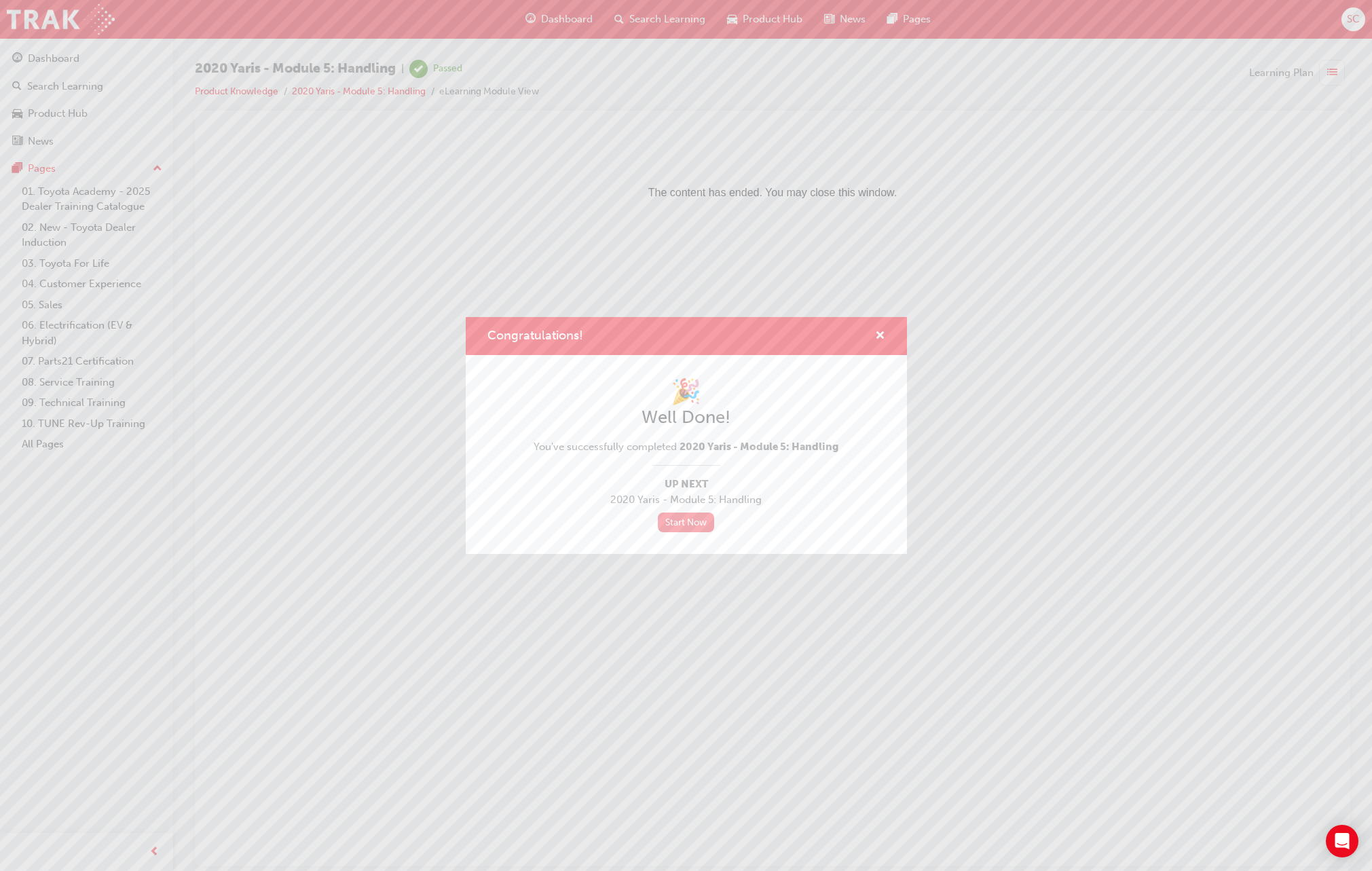
click at [691, 525] on link "Start Now" at bounding box center [686, 523] width 57 height 20
click at [883, 331] on span "cross-icon" at bounding box center [880, 336] width 11 height 12
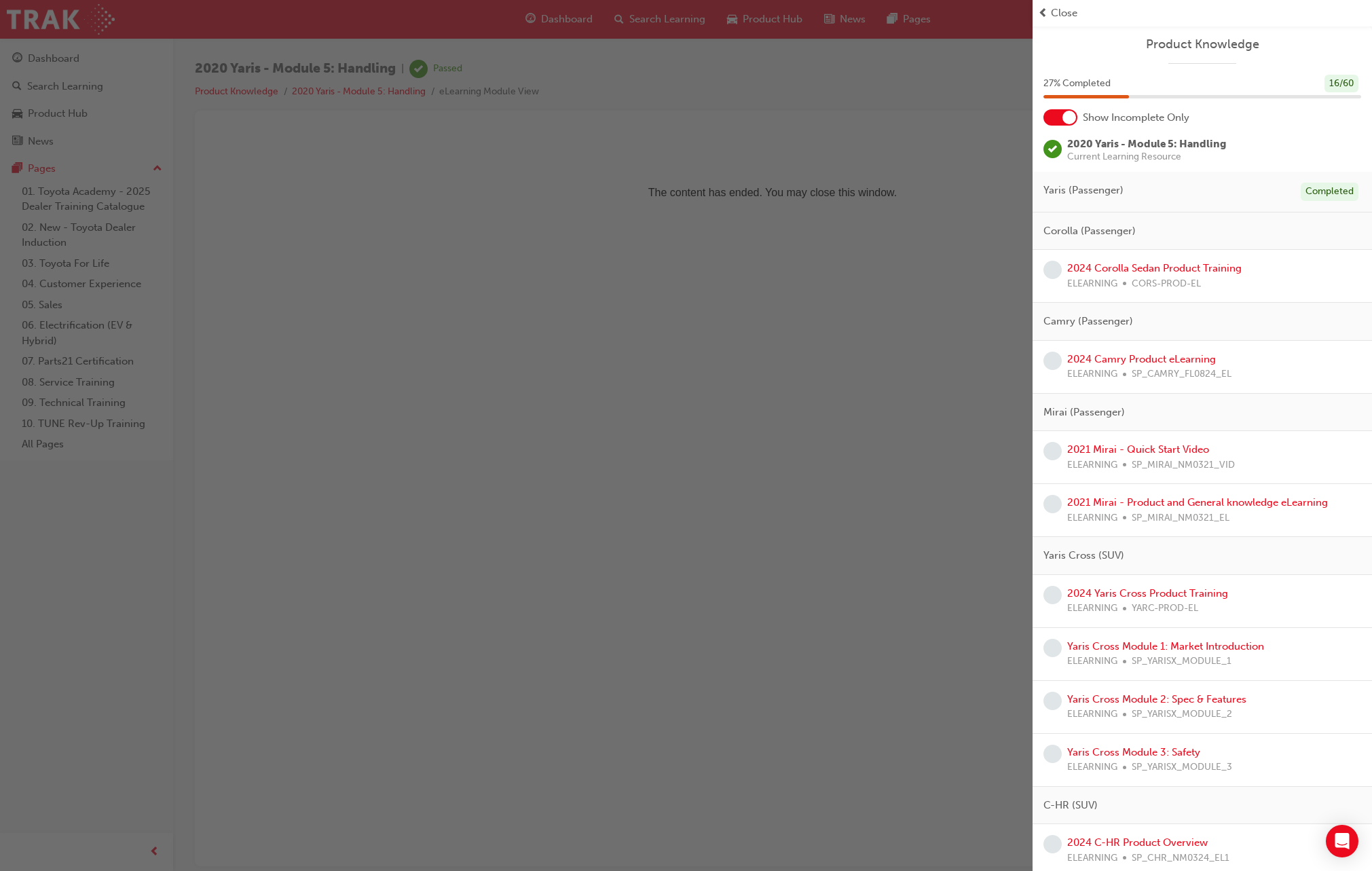
click at [1057, 114] on div at bounding box center [1060, 118] width 34 height 17
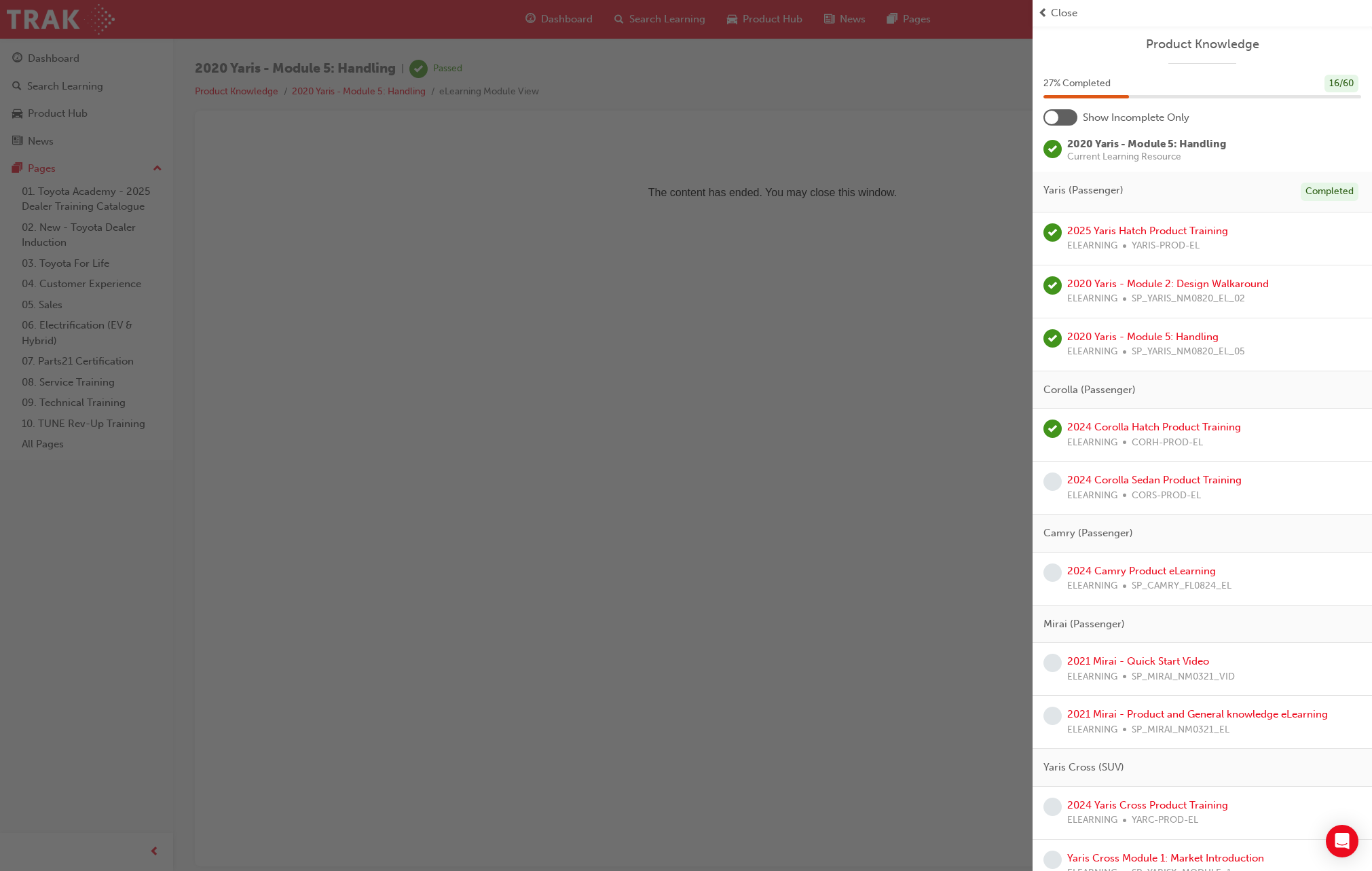
click at [1057, 114] on div at bounding box center [1052, 117] width 14 height 14
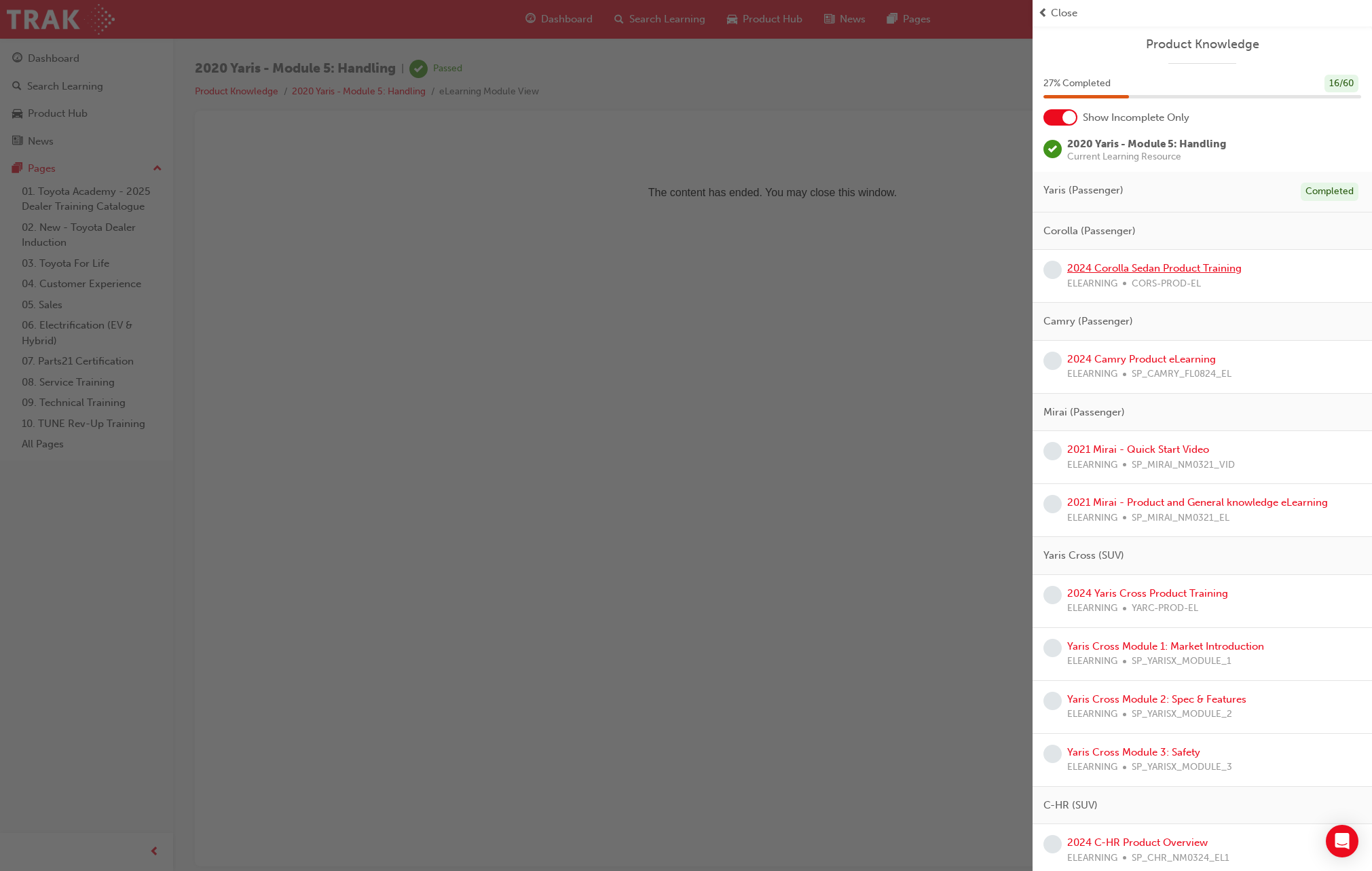
click at [1133, 267] on link "2024 Corolla Sedan Product Training" at bounding box center [1154, 268] width 174 height 12
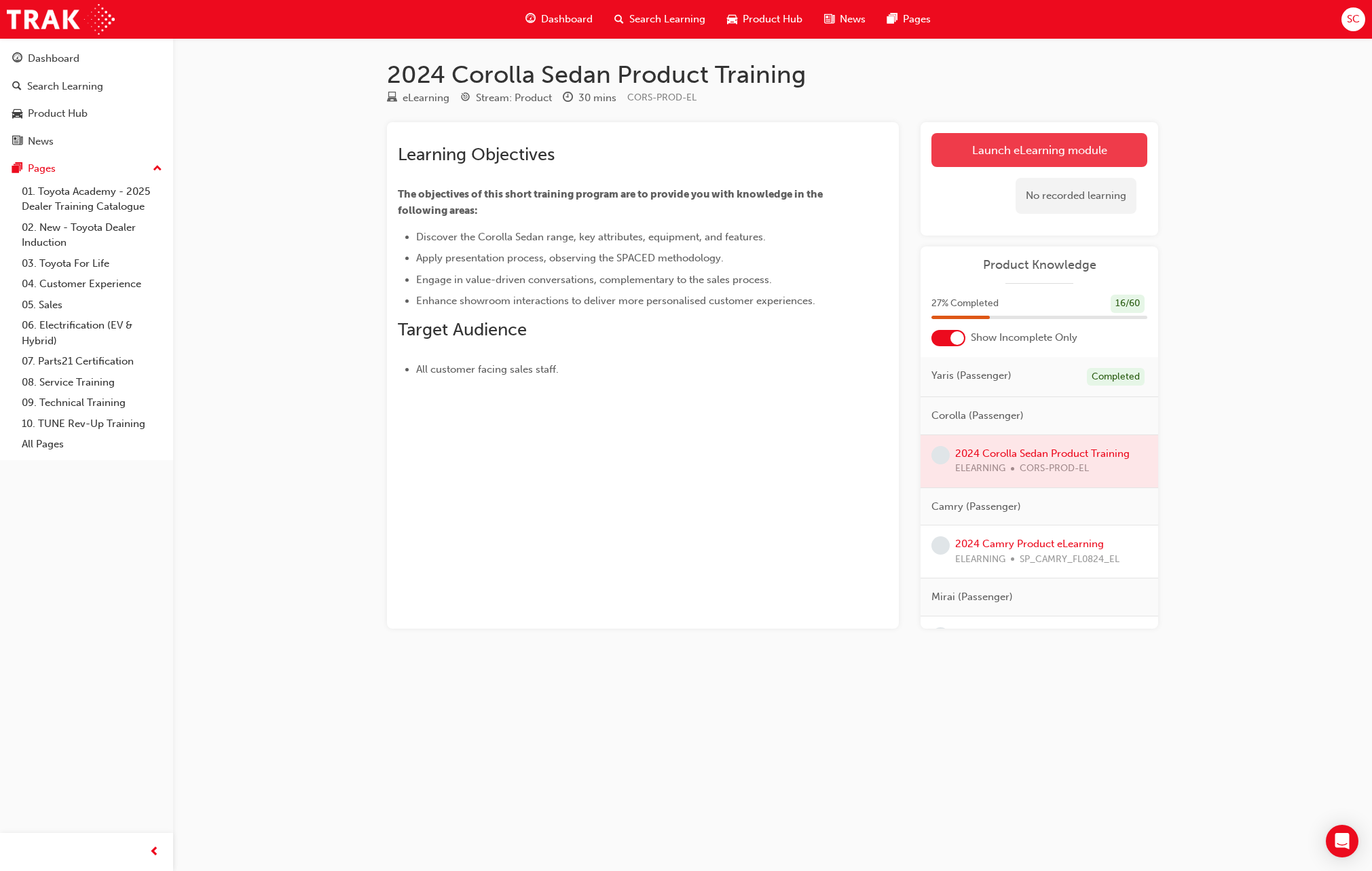
click at [1022, 160] on link "Launch eLearning module" at bounding box center [1040, 149] width 216 height 34
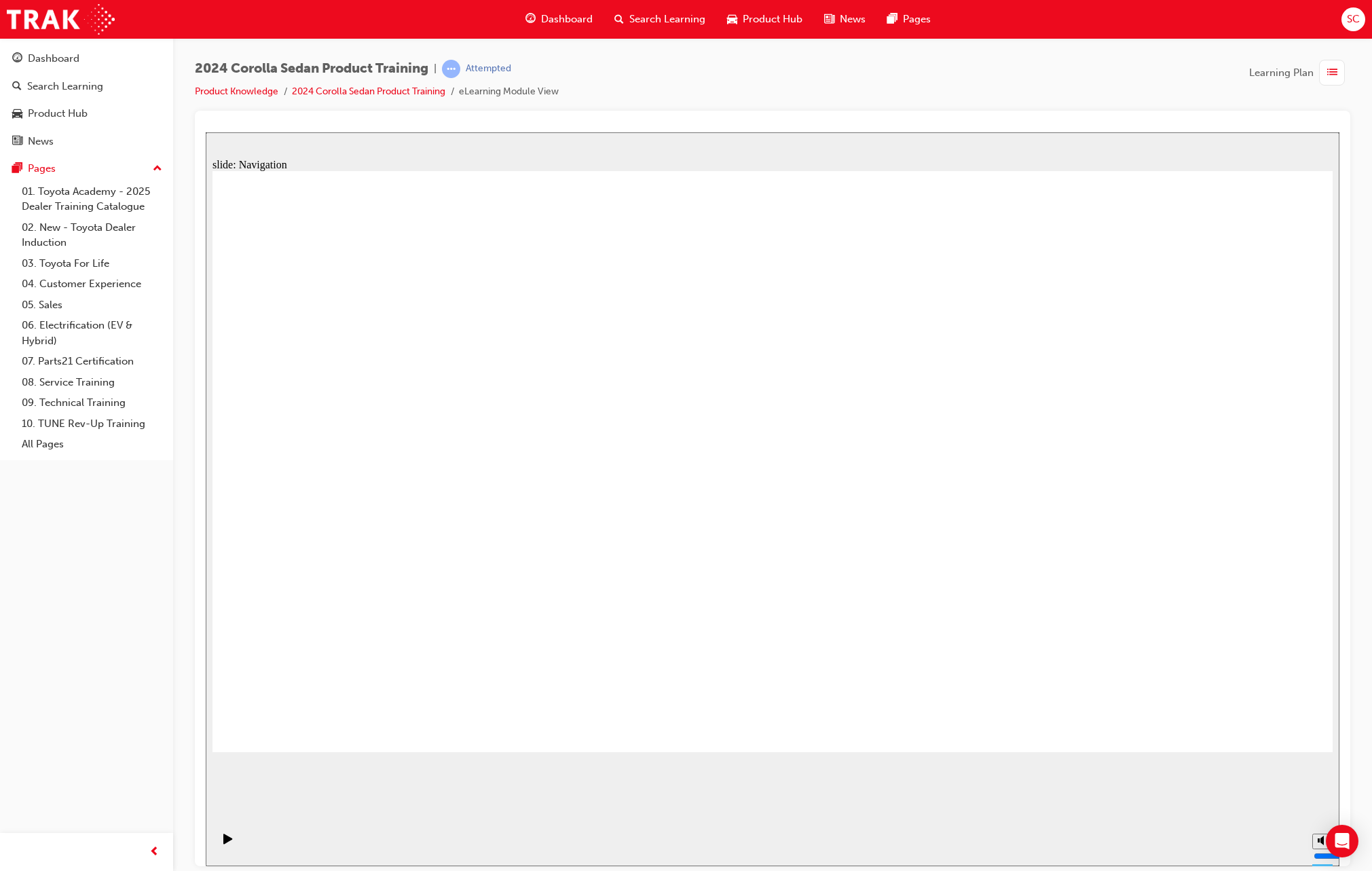
click at [1187, 131] on div at bounding box center [772, 131] width 1133 height 0
drag, startPoint x: 791, startPoint y: 503, endPoint x: 850, endPoint y: 323, distance: 189.4
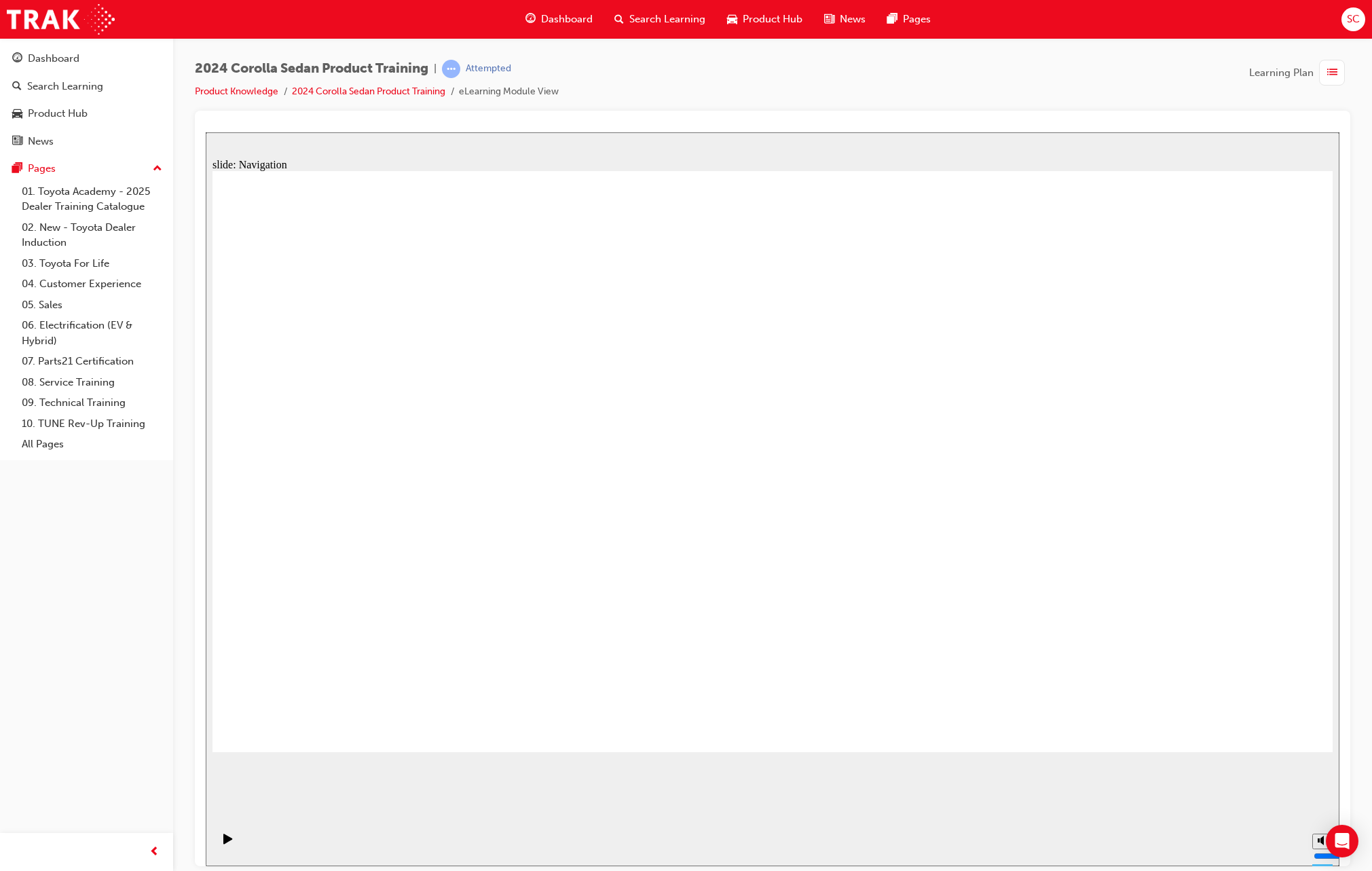
drag, startPoint x: 1239, startPoint y: 694, endPoint x: 1243, endPoint y: 700, distance: 7.2
